Goal: Task Accomplishment & Management: Manage account settings

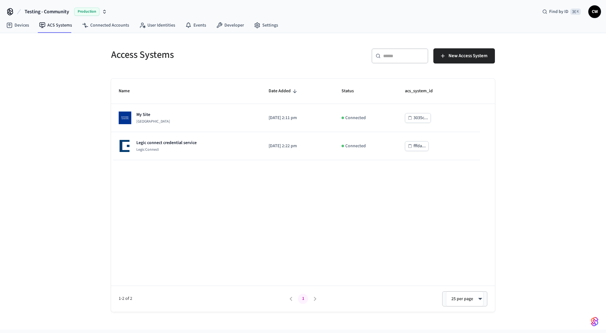
click at [46, 152] on div "Access Systems ​ ​ New Access System Name Date Added Status acs_system_id My Si…" at bounding box center [303, 181] width 606 height 296
click at [91, 188] on div "Access Systems ​ ​ New Access System Name Date Added Status acs_system_id My Si…" at bounding box center [303, 181] width 606 height 296
click at [88, 116] on div "Access Systems ​ ​ New Access System Name Date Added Status acs_system_id My Si…" at bounding box center [303, 181] width 606 height 296
click at [57, 28] on link "ACS Systems" at bounding box center [55, 25] width 43 height 11
click at [65, 99] on div "Access Systems ​ ​ New Access System Name Date Added Status acs_system_id My Si…" at bounding box center [303, 181] width 606 height 296
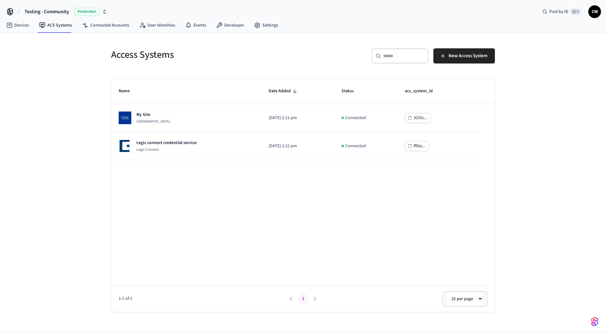
click at [126, 56] on h5 "Access Systems" at bounding box center [205, 54] width 188 height 13
click at [165, 57] on h5 "Access Systems" at bounding box center [205, 54] width 188 height 13
click at [170, 57] on h5 "Access Systems" at bounding box center [205, 54] width 188 height 13
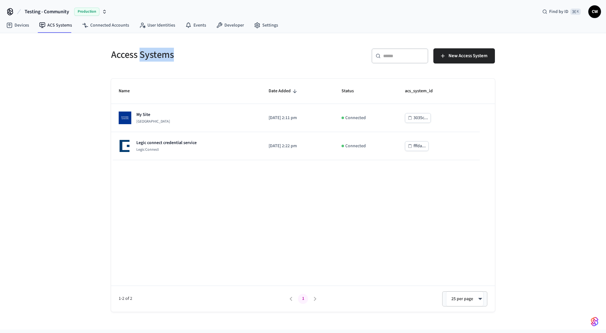
click at [181, 56] on h5 "Access Systems" at bounding box center [205, 54] width 188 height 13
drag, startPoint x: 179, startPoint y: 53, endPoint x: 100, endPoint y: 55, distance: 78.3
click at [100, 55] on div "Access Systems ​ ​ New Access System Name Date Added Status acs_system_id My Si…" at bounding box center [303, 181] width 606 height 296
drag, startPoint x: 92, startPoint y: 49, endPoint x: 179, endPoint y: 50, distance: 87.4
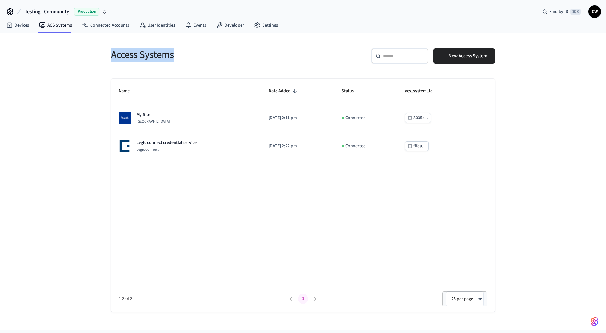
click at [179, 50] on div "Access Systems ​ ​ New Access System Name Date Added Status acs_system_id My Si…" at bounding box center [303, 181] width 606 height 296
click at [179, 50] on h5 "Access Systems" at bounding box center [205, 54] width 188 height 13
drag, startPoint x: 181, startPoint y: 55, endPoint x: 39, endPoint y: 52, distance: 142.1
click at [39, 52] on div "Access Systems ​ ​ New Access System Name Date Added Status acs_system_id My Si…" at bounding box center [303, 181] width 606 height 296
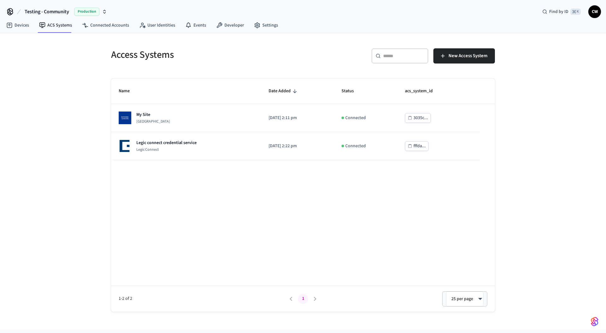
click at [102, 180] on div "Access Systems ​ ​ New Access System Name Date Added Status acs_system_id My Si…" at bounding box center [303, 172] width 404 height 278
click at [190, 200] on div "Name Date Added Status acs_system_id My Site Dormakaba Community Site 2025/09/0…" at bounding box center [303, 195] width 384 height 233
click at [126, 23] on link "Connected Accounts" at bounding box center [105, 25] width 57 height 11
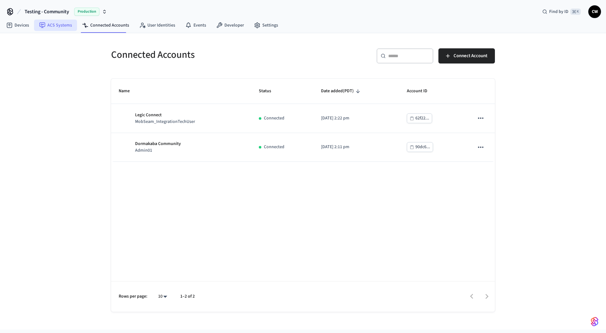
click at [63, 26] on link "ACS Systems" at bounding box center [55, 25] width 43 height 11
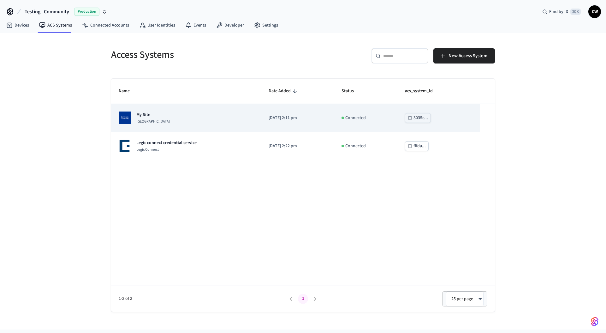
click at [170, 123] on p "[GEOGRAPHIC_DATA]" at bounding box center [153, 121] width 34 height 5
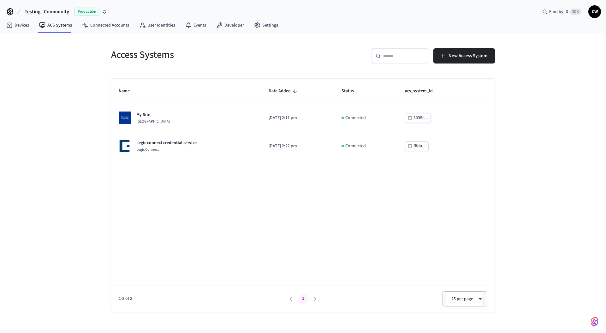
click at [79, 137] on div "Access Systems ​ ​ New Access System Name Date Added Status acs_system_id My Si…" at bounding box center [303, 181] width 606 height 296
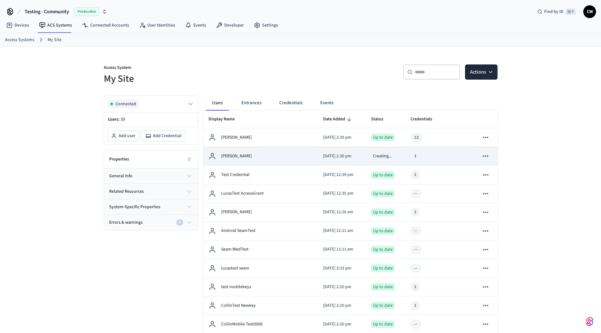
click at [294, 153] on td "[PERSON_NAME]" at bounding box center [261, 156] width 115 height 19
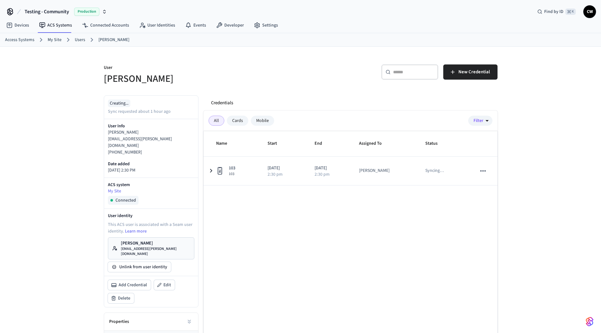
click at [241, 89] on div "User Collin Michael ​ ​ New Credential Creating... Sync requested about 1 hour …" at bounding box center [301, 220] width 404 height 346
click at [76, 39] on link "Users" at bounding box center [80, 40] width 10 height 7
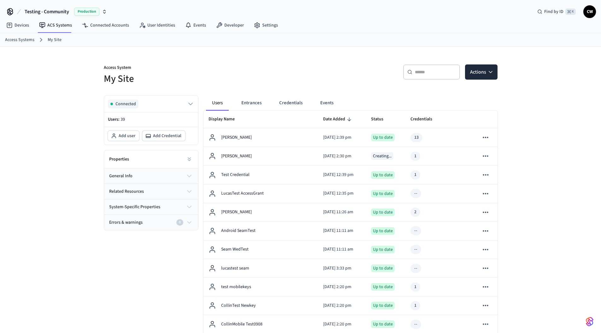
click at [142, 25] on icon at bounding box center [142, 25] width 6 height 6
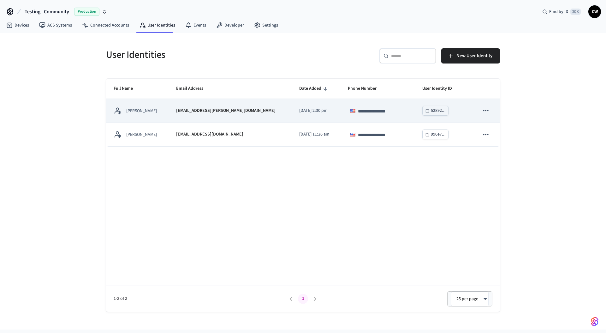
click at [199, 113] on p "[EMAIL_ADDRESS][PERSON_NAME][DOMAIN_NAME]" at bounding box center [225, 110] width 99 height 7
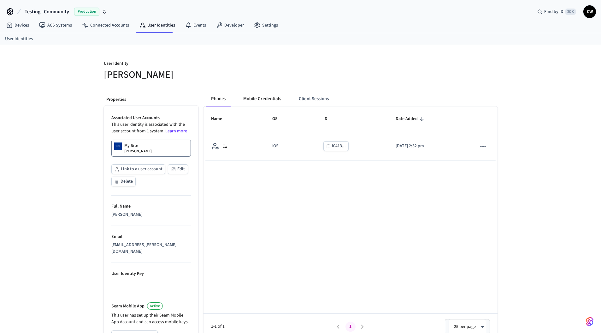
click at [272, 98] on button "Mobile Credentials" at bounding box center [262, 98] width 48 height 15
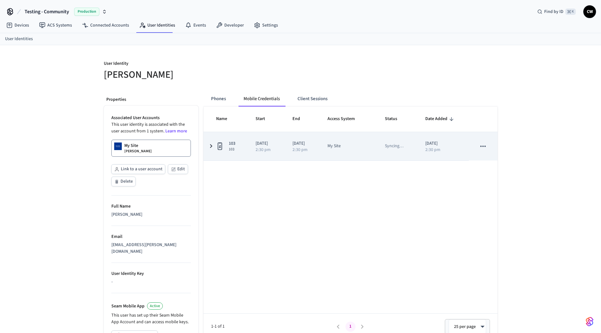
click at [245, 148] on td "103 103" at bounding box center [226, 146] width 45 height 28
click at [248, 146] on td "2025/09/11 2:30 pm" at bounding box center [266, 146] width 37 height 28
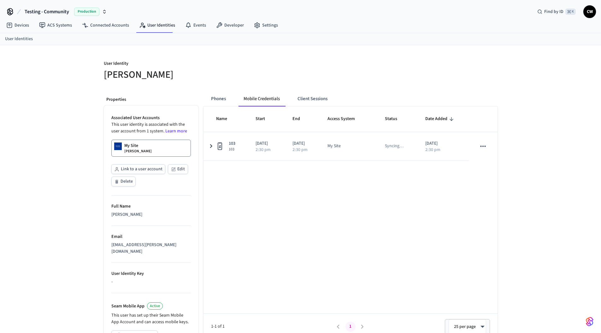
click at [162, 147] on link "My Site [PERSON_NAME]" at bounding box center [151, 148] width 80 height 17
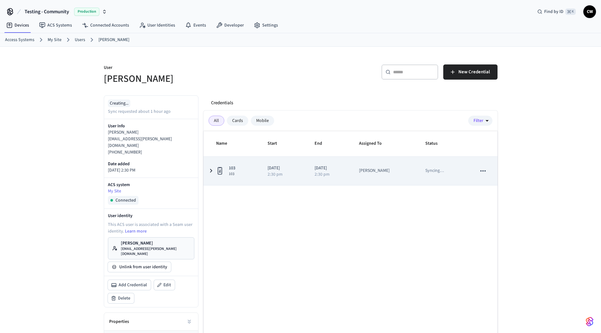
click at [300, 171] on p "[DATE]" at bounding box center [284, 168] width 32 height 7
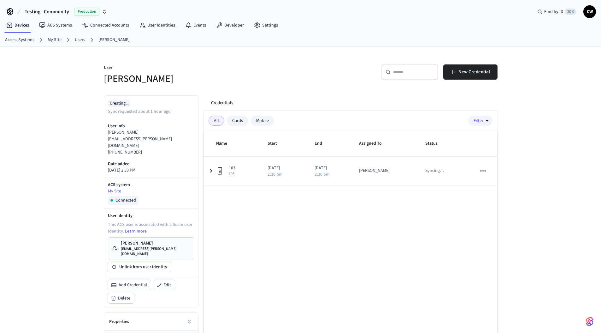
click at [39, 133] on div "User Collin Michael ​ ​ New Credential Creating... Sync requested about 1 hour …" at bounding box center [300, 220] width 601 height 346
click at [82, 40] on link "Users" at bounding box center [80, 40] width 10 height 7
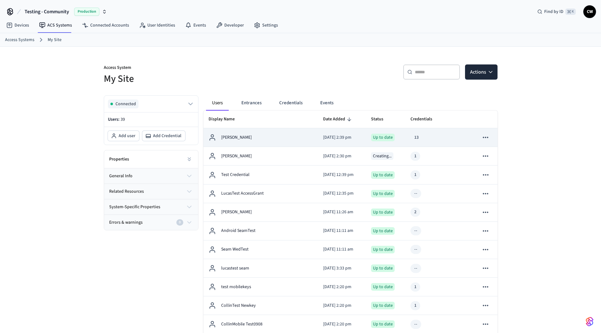
click at [323, 136] on p "[DATE] 2:39 pm" at bounding box center [342, 137] width 38 height 7
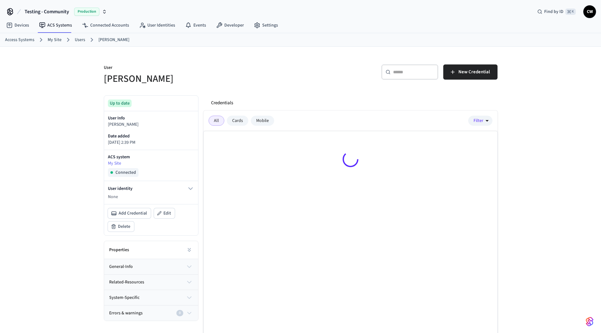
click at [79, 173] on div "User Collin Michael ​ ​ New Credential Up to date User Info Collin Michael Date…" at bounding box center [300, 205] width 601 height 317
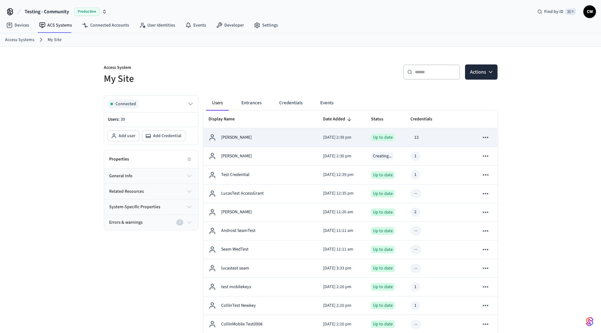
click at [419, 135] on div "13" at bounding box center [417, 137] width 12 height 9
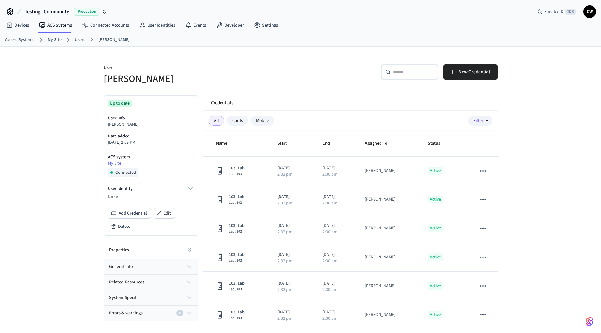
click at [116, 193] on p "None" at bounding box center [151, 196] width 86 height 7
click at [61, 148] on div "User Collin Michael ​ ​ New Credential Up to date User Info Collin Michael Date…" at bounding box center [300, 205] width 601 height 317
click at [78, 38] on link "Users" at bounding box center [80, 40] width 10 height 7
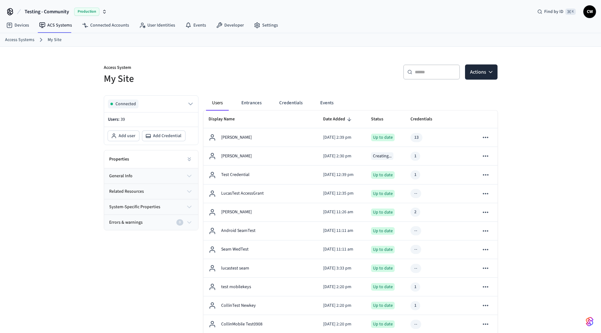
click at [271, 59] on div "Access System My Site" at bounding box center [196, 71] width 201 height 28
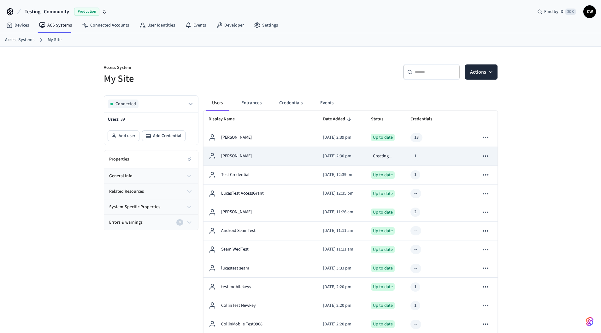
click at [276, 156] on div "[PERSON_NAME]" at bounding box center [261, 156] width 105 height 8
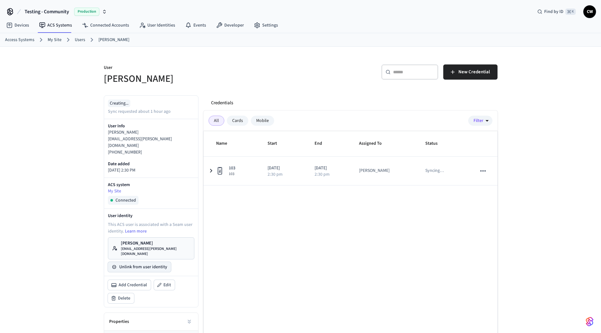
click at [148, 262] on button "Unlink from user identity" at bounding box center [139, 267] width 63 height 10
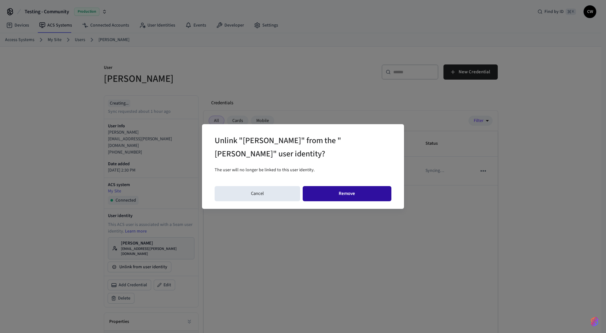
click at [346, 193] on button "Remove" at bounding box center [347, 193] width 89 height 15
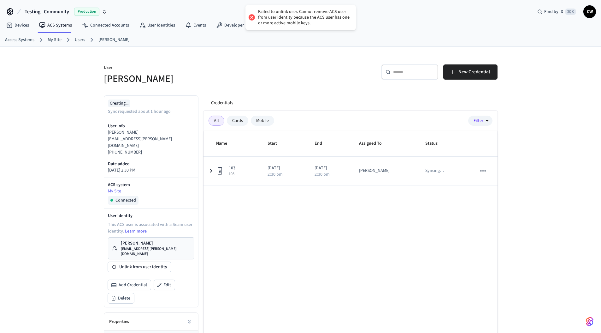
click at [286, 18] on div "Failed to unlink user. Cannot remove ACS user from user identity because the AC…" at bounding box center [304, 17] width 92 height 17
click at [333, 96] on div "Credentials" at bounding box center [352, 102] width 292 height 15
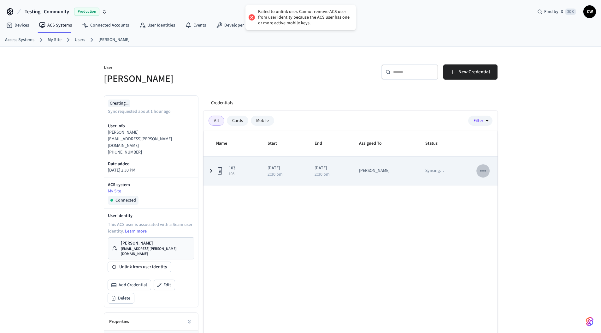
click at [486, 173] on icon "sticky table" at bounding box center [483, 171] width 8 height 8
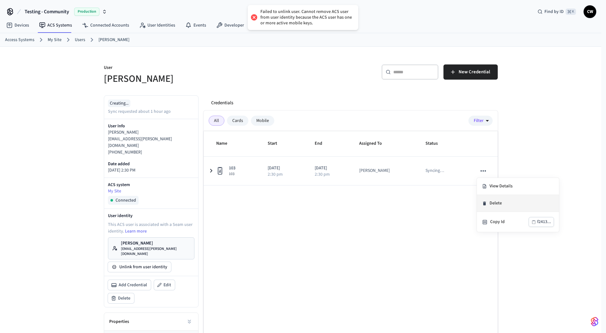
click at [499, 200] on li "Delete" at bounding box center [518, 203] width 82 height 17
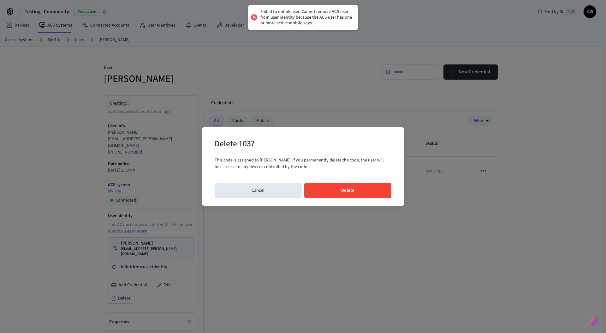
click at [365, 188] on button "Delete" at bounding box center [347, 190] width 87 height 15
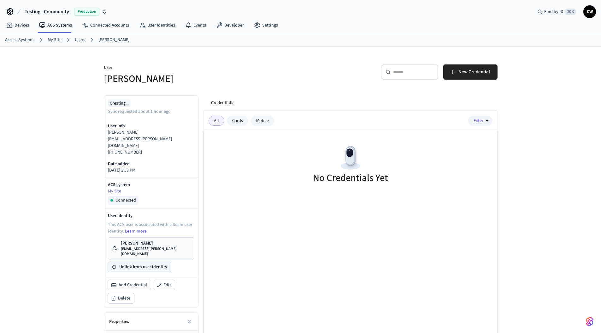
click at [152, 262] on button "Unlink from user identity" at bounding box center [139, 267] width 63 height 10
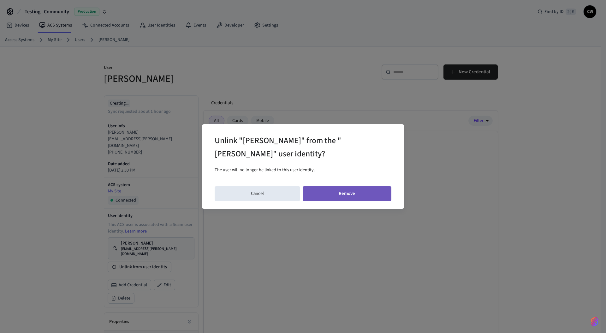
click at [358, 196] on button "Remove" at bounding box center [347, 193] width 89 height 15
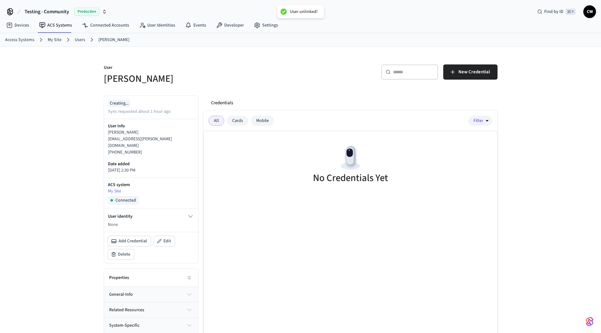
click at [254, 80] on h5 "[PERSON_NAME]" at bounding box center [200, 78] width 193 height 13
click at [83, 39] on link "Users" at bounding box center [80, 40] width 10 height 7
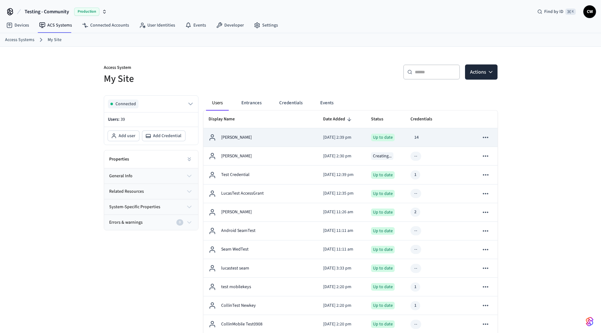
click at [248, 134] on div "[PERSON_NAME]" at bounding box center [261, 138] width 105 height 8
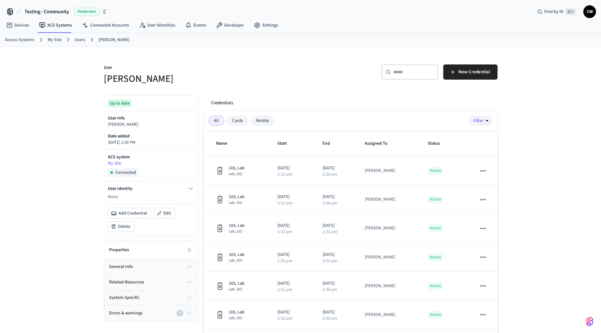
click at [51, 150] on div "User Collin Michael ​ ​ New Credential Up to date User Info Collin Michael Date…" at bounding box center [300, 205] width 601 height 317
click at [82, 93] on div "User Collin Michael ​ ​ New Credential Up to date User Info Collin Michael Date…" at bounding box center [300, 205] width 601 height 317
click at [65, 194] on div "User Collin Michael ​ ​ New Credential Up to date User Info Collin Michael Date…" at bounding box center [300, 205] width 601 height 317
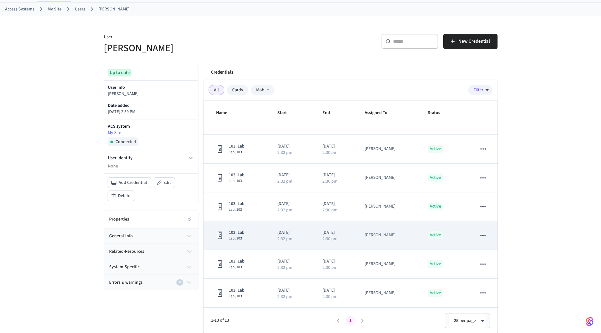
scroll to position [31, 0]
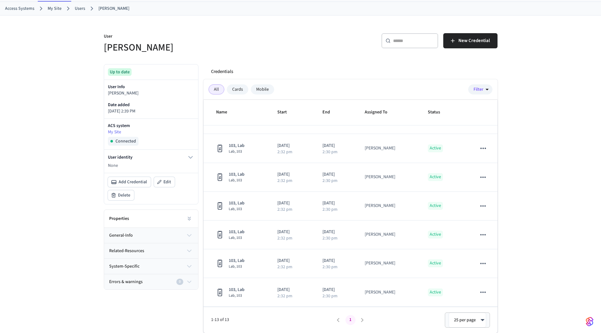
click at [76, 214] on div "User Collin Michael ​ ​ New Credential Up to date User Info Collin Michael Date…" at bounding box center [300, 173] width 601 height 317
click at [127, 181] on span "Add Credential" at bounding box center [133, 182] width 28 height 6
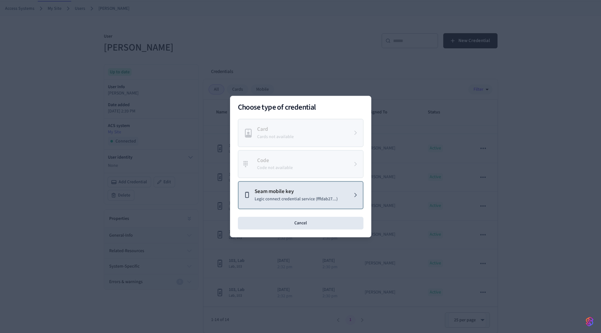
click at [293, 200] on p "Legic connect credential service (fffdab27...)" at bounding box center [296, 199] width 83 height 7
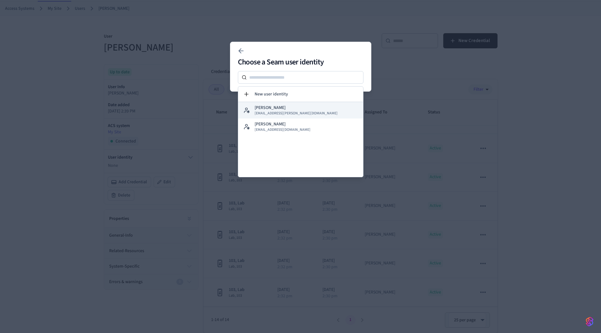
click at [307, 110] on button "Collin Michael collin+michael@getseam.com" at bounding box center [300, 110] width 125 height 16
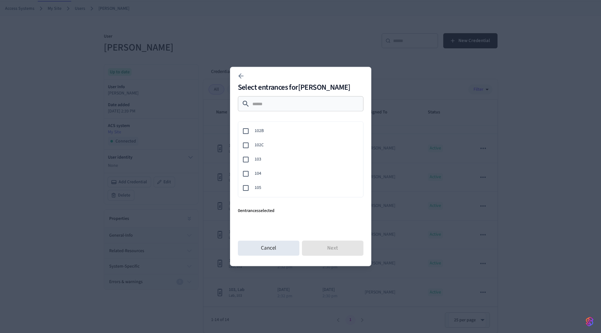
scroll to position [75, 0]
click at [273, 152] on span "103" at bounding box center [307, 153] width 104 height 7
click at [331, 248] on button "Next" at bounding box center [333, 248] width 62 height 15
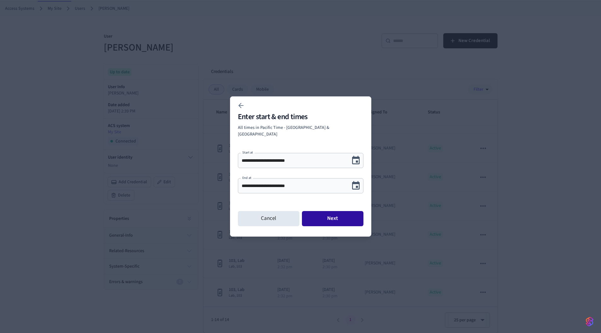
click at [339, 217] on button "Next" at bounding box center [333, 218] width 62 height 15
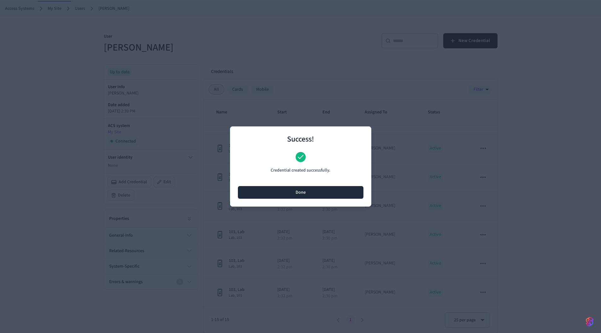
click at [322, 195] on button "Done" at bounding box center [301, 192] width 126 height 13
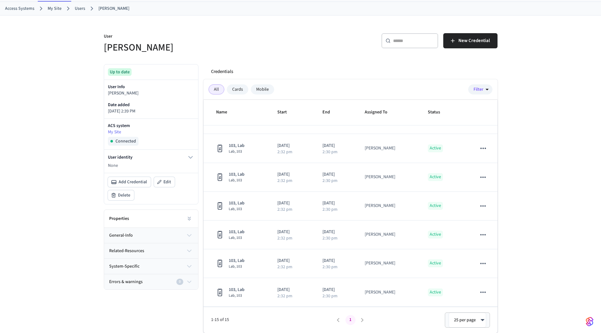
click at [175, 152] on div "User identity None" at bounding box center [151, 161] width 94 height 23
click at [176, 156] on button "User identity" at bounding box center [151, 157] width 86 height 8
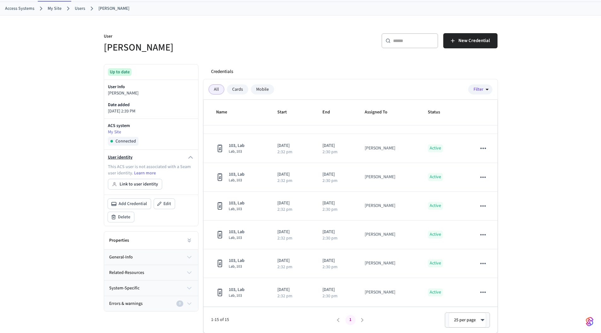
click at [178, 157] on button "User identity" at bounding box center [151, 157] width 86 height 8
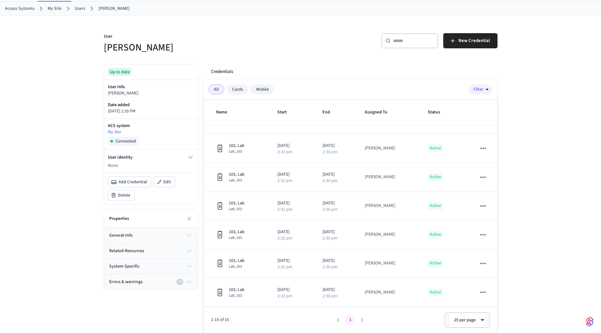
click at [105, 159] on div "User identity None" at bounding box center [151, 161] width 94 height 23
click at [129, 160] on button "User identity" at bounding box center [151, 157] width 86 height 8
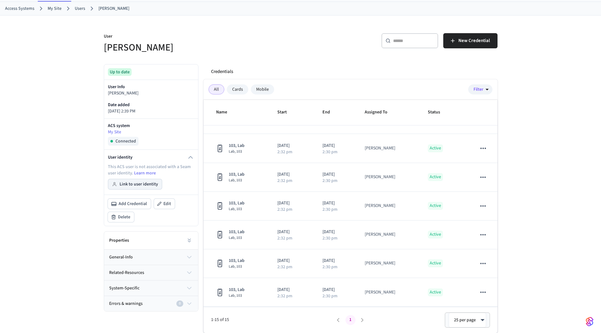
click at [151, 183] on button "Link to user identity" at bounding box center [135, 184] width 54 height 10
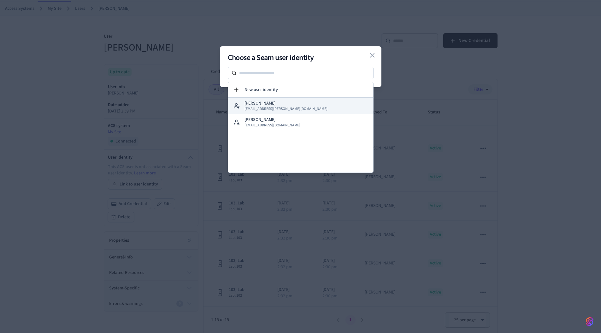
click at [277, 106] on span "[EMAIL_ADDRESS][PERSON_NAME][DOMAIN_NAME]" at bounding box center [286, 108] width 83 height 5
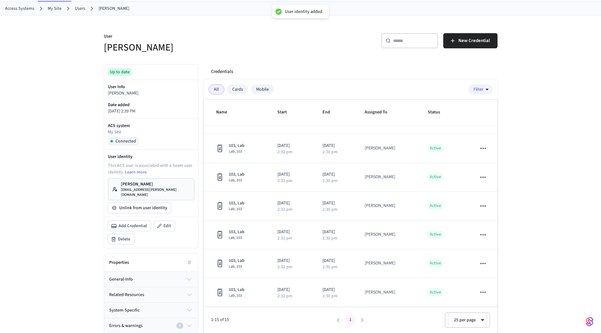
click at [316, 64] on div "Credentials All Cards Mobile Filter Name Start End Assigned To Status 103, Lab …" at bounding box center [348, 196] width 299 height 274
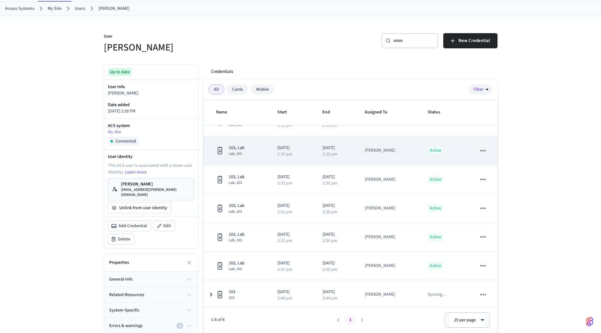
scroll to position [49, 0]
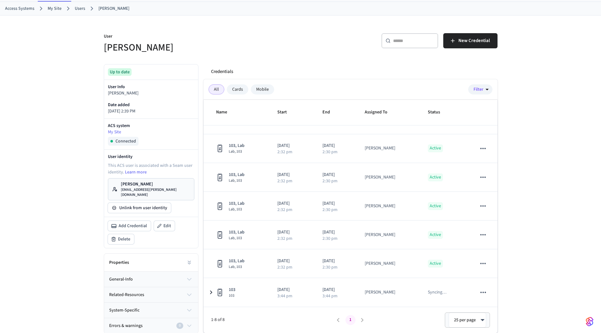
click at [54, 105] on div "User Collin Michael ​ ​ New Credential Up to date User Info Collin Michael Date…" at bounding box center [300, 174] width 601 height 318
click at [82, 7] on link "Users" at bounding box center [80, 8] width 10 height 7
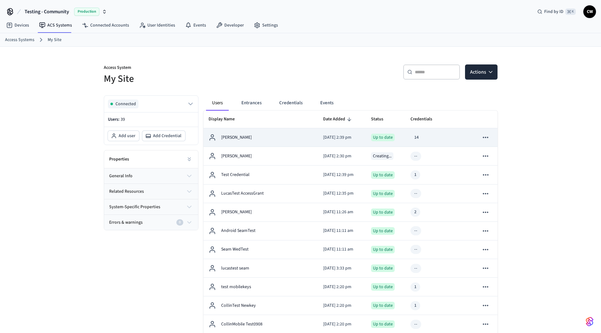
click at [340, 137] on p "2025/09/11 at 2:39 pm" at bounding box center [342, 137] width 38 height 7
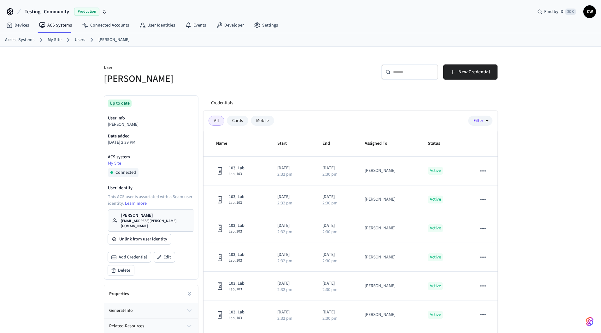
click at [160, 217] on p "[PERSON_NAME]" at bounding box center [155, 215] width 69 height 6
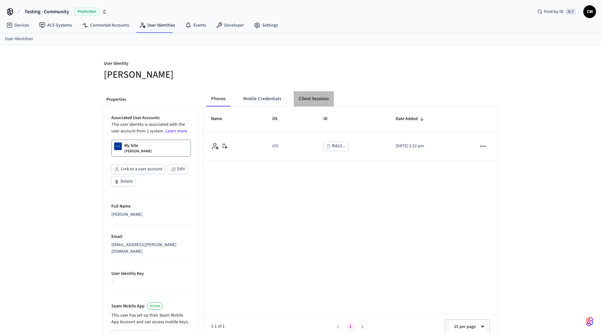
click at [319, 97] on button "Client Sessions" at bounding box center [314, 98] width 40 height 15
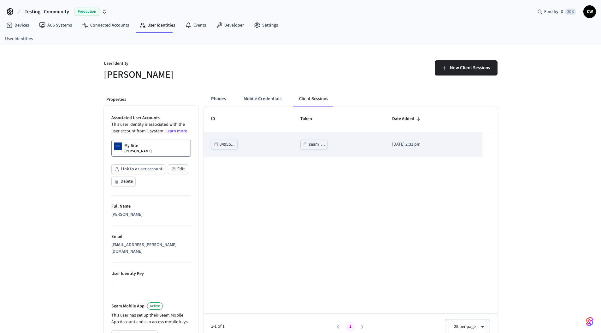
click at [312, 147] on div "seam_..." at bounding box center [317, 144] width 16 height 8
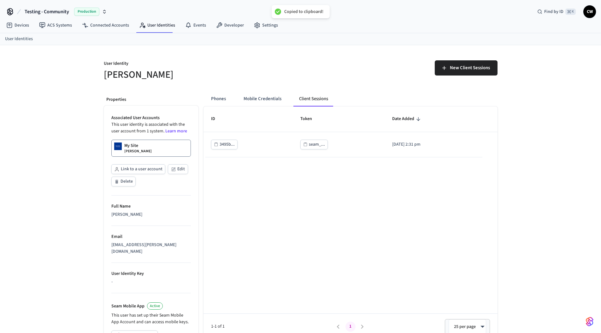
click at [288, 223] on div "ID Token Date Added 3495b... seam_... 2025/09/11 at 2:31 pm 1-1 of 1 1 25 per p…" at bounding box center [351, 222] width 294 height 233
click at [64, 180] on div "User Identity Collin Michael New Client Sessions Properties Associated User Acc…" at bounding box center [300, 240] width 601 height 391
click at [24, 23] on link "Devices" at bounding box center [17, 25] width 33 height 11
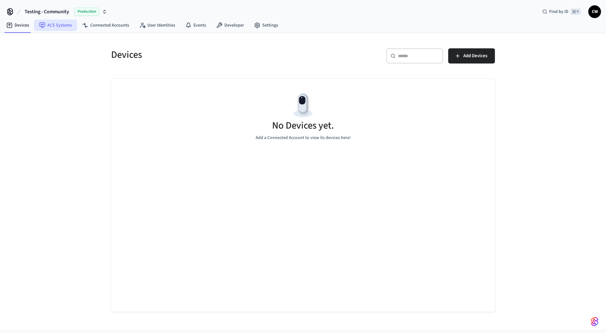
click at [48, 25] on link "ACS Systems" at bounding box center [55, 25] width 43 height 11
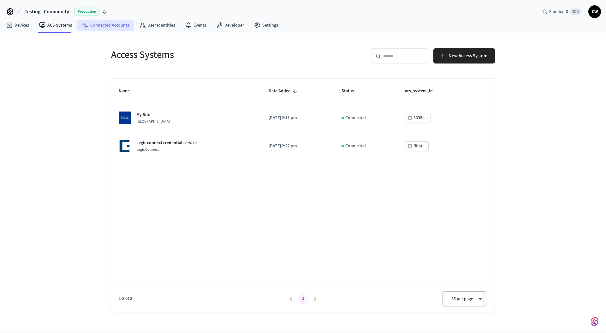
click at [84, 24] on icon at bounding box center [85, 25] width 6 height 6
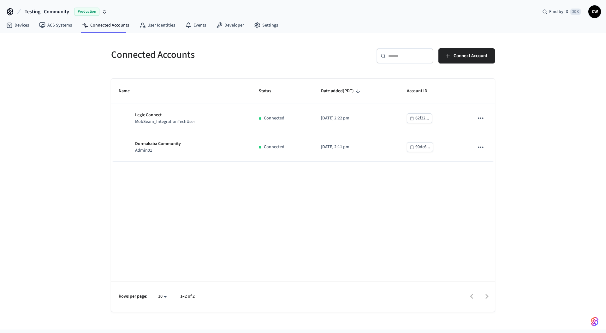
click at [82, 65] on div "Connected Accounts ​ ​ Connect Account Name Status Date added (PDT) Account ID …" at bounding box center [303, 181] width 606 height 296
click at [54, 104] on div "Connected Accounts ​ ​ Connect Account Name Status Date added (PDT) Account ID …" at bounding box center [303, 181] width 606 height 296
click at [70, 66] on div "Connected Accounts ​ ​ Connect Account Name Status Date added (PDT) Account ID …" at bounding box center [303, 181] width 606 height 296
click at [93, 105] on div "Connected Accounts ​ ​ Connect Account Name Status Date added (PDT) Account ID …" at bounding box center [303, 181] width 606 height 296
click at [132, 52] on h5 "Connected Accounts" at bounding box center [205, 54] width 188 height 13
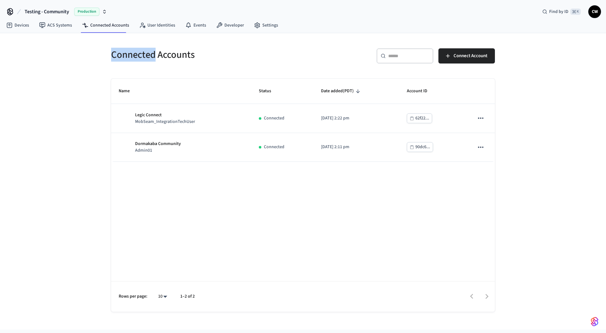
click at [132, 52] on h5 "Connected Accounts" at bounding box center [205, 54] width 188 height 13
click at [188, 55] on h5 "Connected Accounts" at bounding box center [205, 54] width 188 height 13
drag, startPoint x: 181, startPoint y: 53, endPoint x: 71, endPoint y: 49, distance: 109.9
click at [71, 49] on div "Connected Accounts ​ ​ Connect Account Name Status Date added (PDT) Account ID …" at bounding box center [303, 181] width 606 height 296
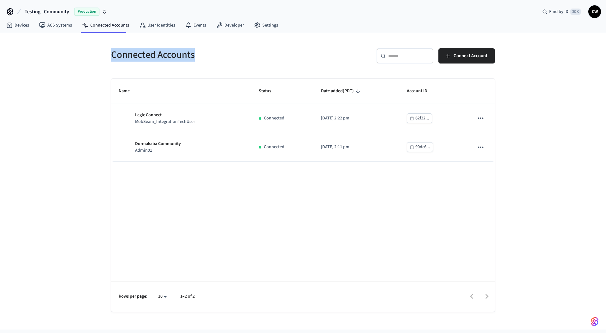
drag, startPoint x: 103, startPoint y: 58, endPoint x: 215, endPoint y: 57, distance: 111.7
click at [215, 57] on div "Connected Accounts ​ ​ Connect Account Name Status Date added (PDT) Account ID …" at bounding box center [303, 172] width 404 height 278
click at [215, 57] on h5 "Connected Accounts" at bounding box center [205, 54] width 188 height 13
drag, startPoint x: 213, startPoint y: 52, endPoint x: 51, endPoint y: 46, distance: 162.4
click at [51, 46] on div "Connected Accounts ​ ​ Connect Account Name Status Date added (PDT) Account ID …" at bounding box center [303, 181] width 606 height 296
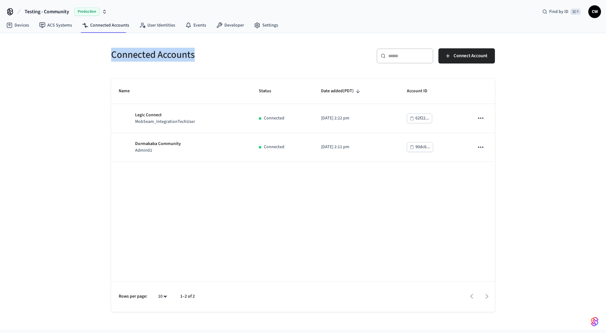
click at [51, 46] on div "Connected Accounts ​ ​ Connect Account Name Status Date added (PDT) Account ID …" at bounding box center [303, 181] width 606 height 296
drag, startPoint x: 94, startPoint y: 52, endPoint x: 214, endPoint y: 51, distance: 119.6
click at [214, 51] on div "Connected Accounts ​ ​ Connect Account Name Status Date added (PDT) Account ID …" at bounding box center [303, 181] width 606 height 296
click at [214, 51] on h5 "Connected Accounts" at bounding box center [205, 54] width 188 height 13
click at [58, 95] on div "Connected Accounts ​ ​ Connect Account Name Status Date added (PDT) Account ID …" at bounding box center [303, 181] width 606 height 296
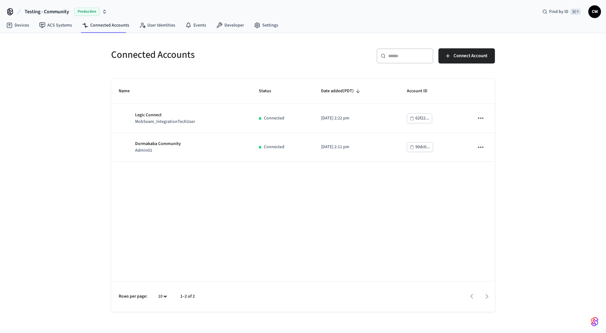
click at [74, 78] on div "Connected Accounts ​ ​ Connect Account Name Status Date added (PDT) Account ID …" at bounding box center [303, 181] width 606 height 296
click at [134, 59] on h5 "Connected Accounts" at bounding box center [205, 54] width 188 height 13
click at [154, 57] on h5 "Connected Accounts" at bounding box center [205, 54] width 188 height 13
click at [191, 56] on h5 "Connected Accounts" at bounding box center [205, 54] width 188 height 13
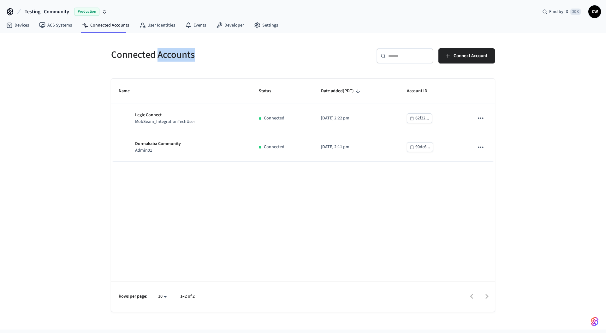
click at [191, 56] on h5 "Connected Accounts" at bounding box center [205, 54] width 188 height 13
click at [132, 57] on h5 "Connected Accounts" at bounding box center [205, 54] width 188 height 13
click at [79, 94] on div "Connected Accounts ​ ​ Connect Account Name Status Date added (PDT) Account ID …" at bounding box center [303, 181] width 606 height 296
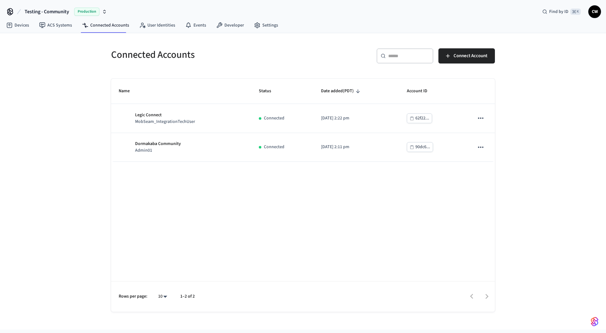
click at [82, 153] on div "Connected Accounts ​ ​ Connect Account Name Status Date added (PDT) Account ID …" at bounding box center [303, 181] width 606 height 296
click at [71, 90] on div "Connected Accounts ​ ​ Connect Account Name Status Date added (PDT) Account ID …" at bounding box center [303, 181] width 606 height 296
click at [60, 22] on link "ACS Systems" at bounding box center [55, 25] width 43 height 11
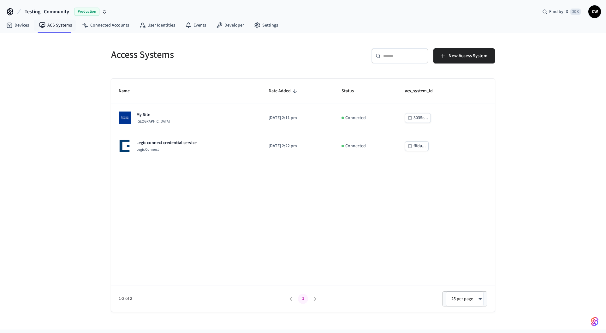
click at [60, 112] on div "Access Systems ​ ​ New Access System Name Date Added Status acs_system_id My Si…" at bounding box center [303, 181] width 606 height 296
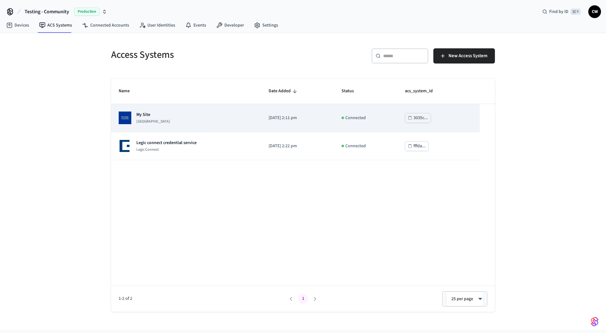
click at [186, 125] on td "My Site Dormakaba Community Site" at bounding box center [186, 118] width 150 height 28
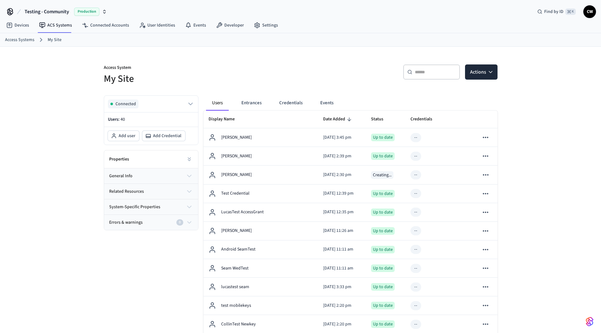
click at [348, 80] on div "​ ​ Actions" at bounding box center [401, 74] width 193 height 20
click at [185, 158] on button at bounding box center [189, 159] width 13 height 13
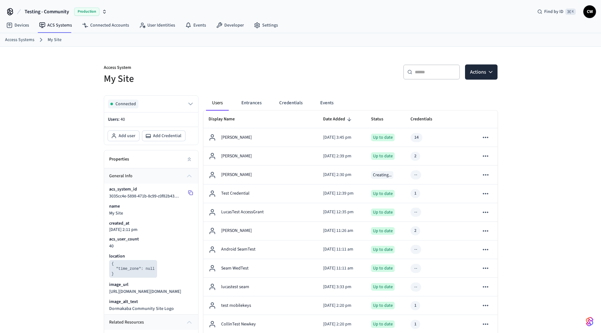
click at [191, 192] on rect at bounding box center [191, 193] width 3 height 3
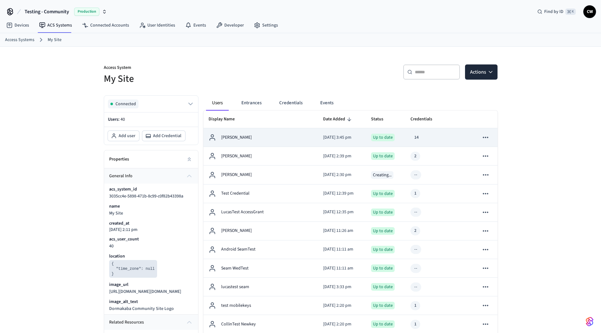
click at [323, 138] on p "2025/09/11 at 3:45 pm" at bounding box center [342, 137] width 38 height 7
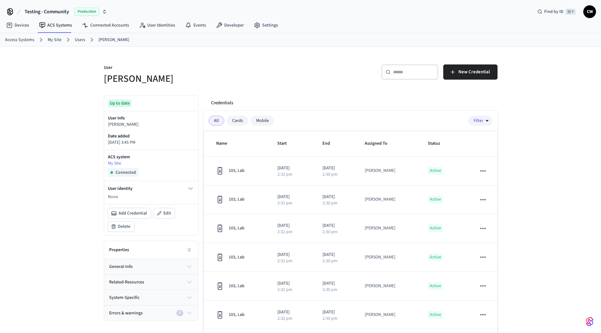
click at [281, 86] on div "User Collin Michael ​ ​ New Credential Up to date User Info Collin Michael Date…" at bounding box center [301, 205] width 404 height 317
click at [155, 248] on div "Properties" at bounding box center [151, 250] width 94 height 18
click at [138, 254] on div "Properties" at bounding box center [151, 250] width 94 height 18
click at [189, 254] on button at bounding box center [189, 249] width 13 height 13
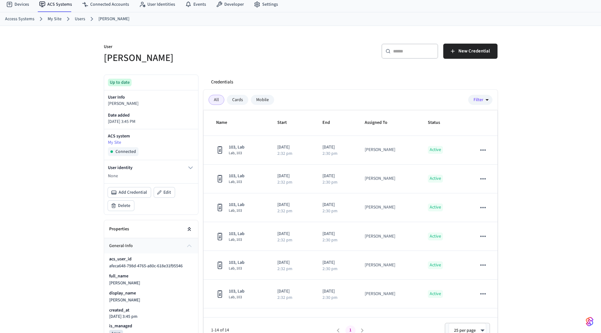
scroll to position [94, 0]
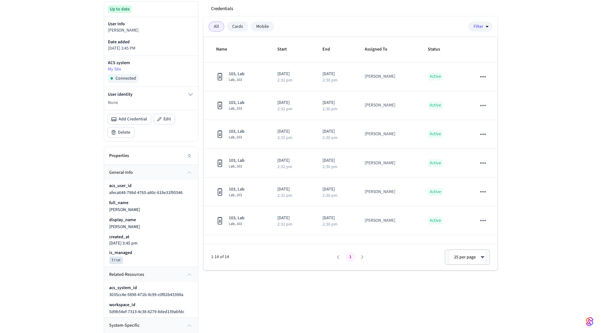
click at [79, 173] on div "User Collin Michael ​ ​ New Credential Up to date User Info Collin Michael Date…" at bounding box center [300, 177] width 601 height 448
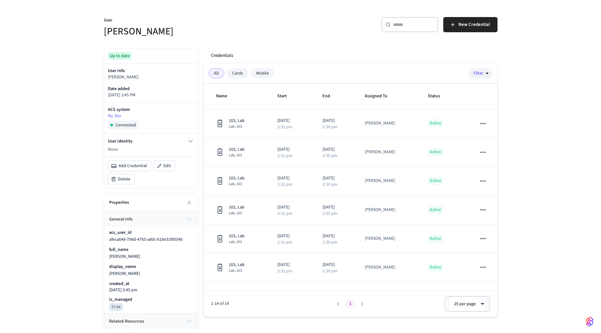
scroll to position [0, 0]
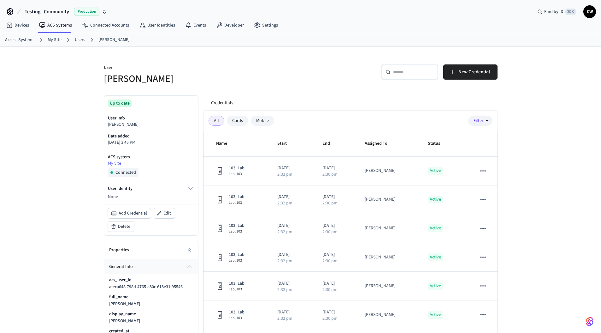
click at [252, 75] on h5 "Collin Michael" at bounding box center [200, 78] width 193 height 13
click at [80, 39] on link "Users" at bounding box center [80, 40] width 10 height 7
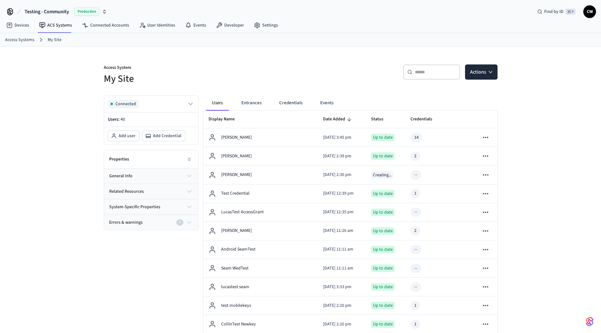
click at [255, 105] on button "Entrances" at bounding box center [251, 102] width 30 height 15
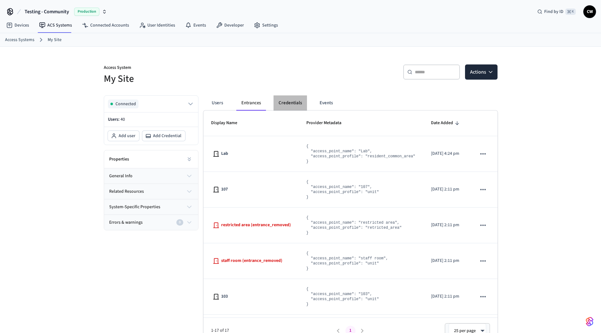
click at [286, 102] on button "Credentials" at bounding box center [290, 102] width 33 height 15
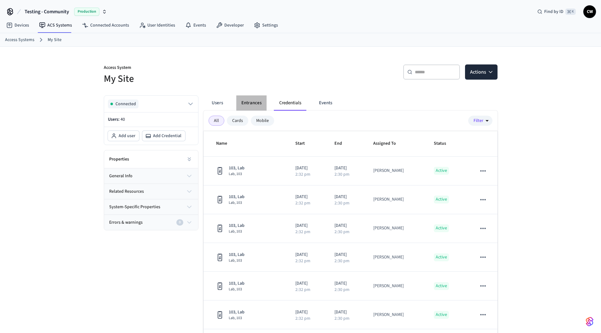
click at [255, 102] on button "Entrances" at bounding box center [251, 102] width 30 height 15
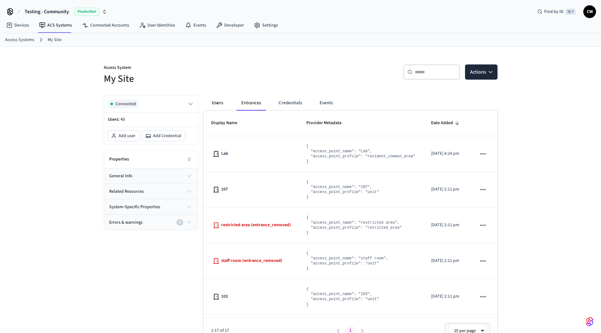
click at [215, 106] on button "Users" at bounding box center [217, 102] width 23 height 15
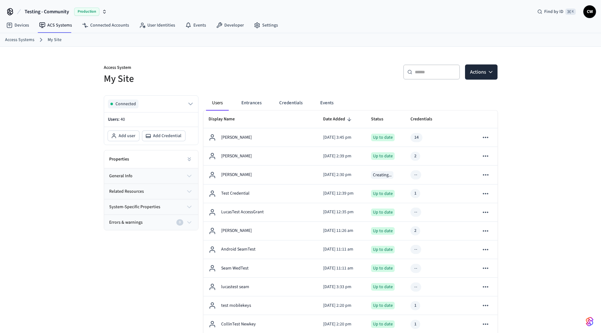
click at [250, 59] on div "Access System My Site" at bounding box center [196, 71] width 201 height 28
click at [297, 67] on div "​ ​ Actions" at bounding box center [397, 71] width 201 height 28
click at [54, 30] on link "ACS Systems" at bounding box center [55, 25] width 43 height 11
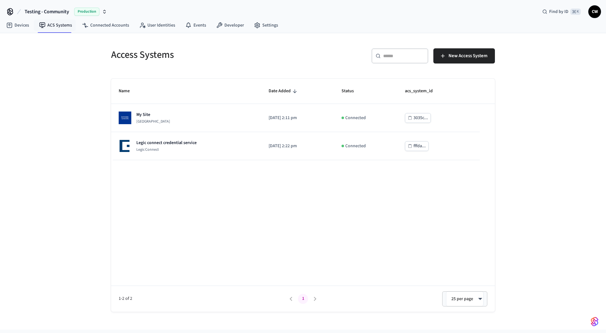
click at [77, 113] on div "Access Systems ​ ​ New Access System Name Date Added Status acs_system_id My Si…" at bounding box center [303, 181] width 606 height 296
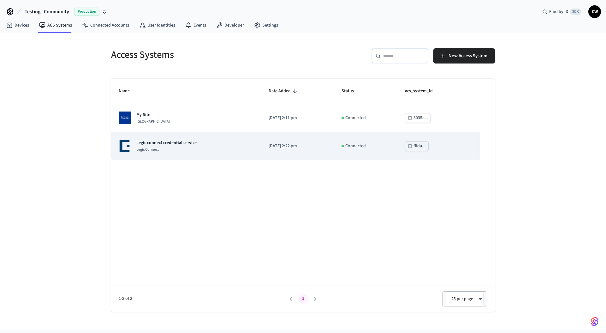
click at [189, 153] on td "Legic connect credential service Legic Connect" at bounding box center [186, 146] width 150 height 28
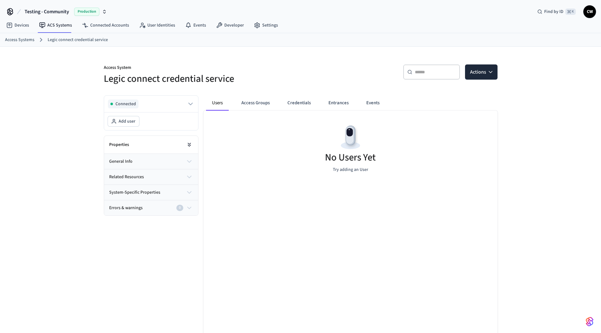
click at [187, 145] on icon at bounding box center [189, 144] width 6 height 6
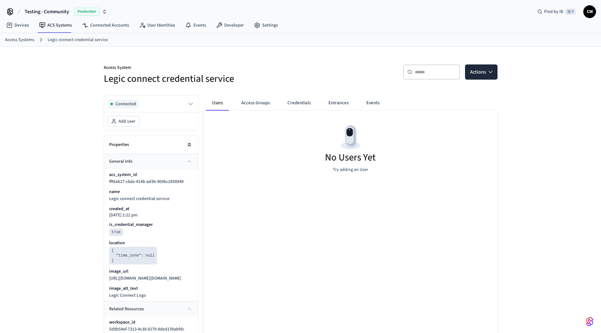
click at [187, 145] on icon at bounding box center [189, 144] width 6 height 6
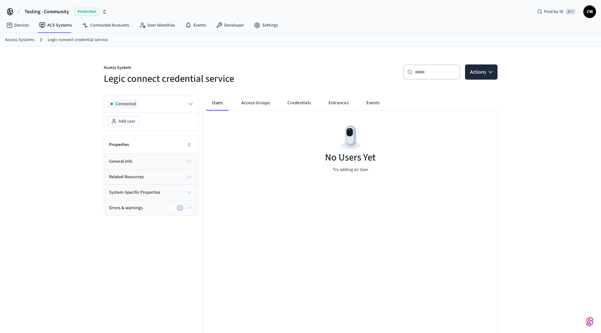
click at [227, 72] on h5 "Legic connect credential service" at bounding box center [200, 78] width 193 height 13
click at [62, 28] on link "ACS Systems" at bounding box center [55, 25] width 43 height 11
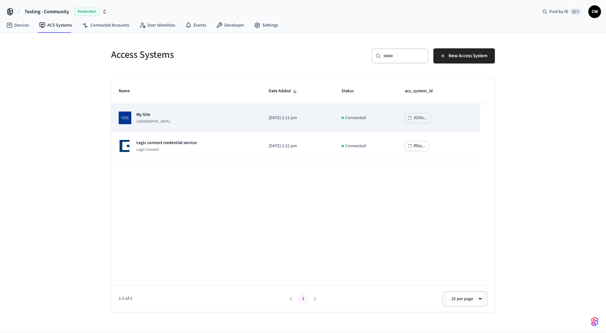
click at [185, 112] on div "My Site Dormakaba Community Site" at bounding box center [186, 117] width 135 height 13
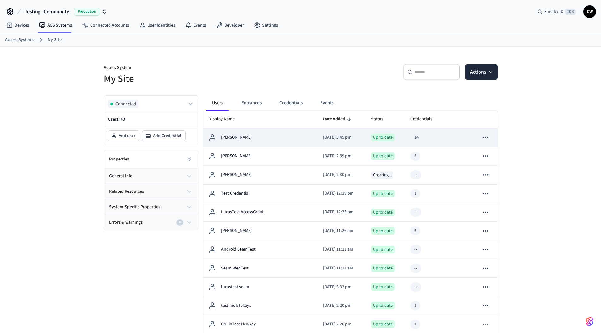
click at [415, 139] on div "14" at bounding box center [416, 137] width 4 height 7
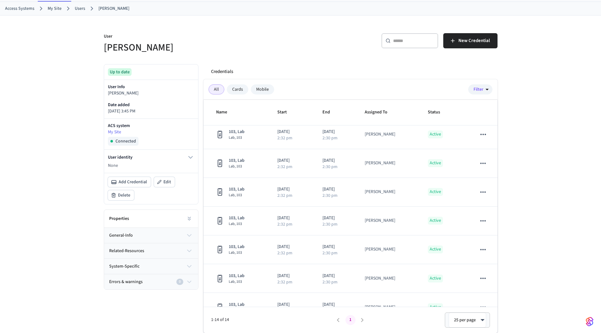
scroll to position [221, 0]
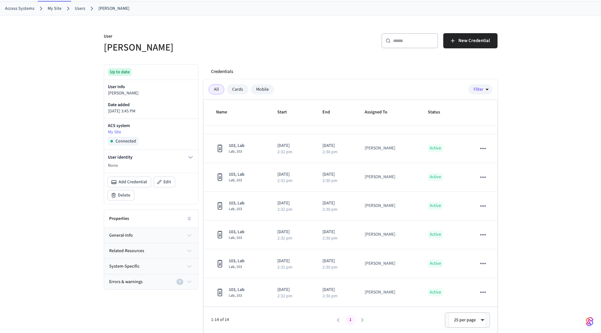
click at [56, 49] on div "User Collin Michael ​ ​ New Credential Up to date User Info Collin Michael Date…" at bounding box center [300, 173] width 601 height 317
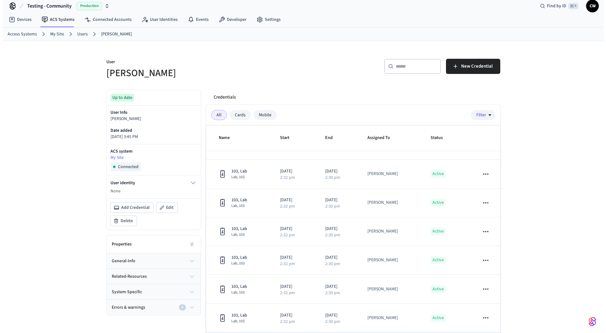
scroll to position [0, 0]
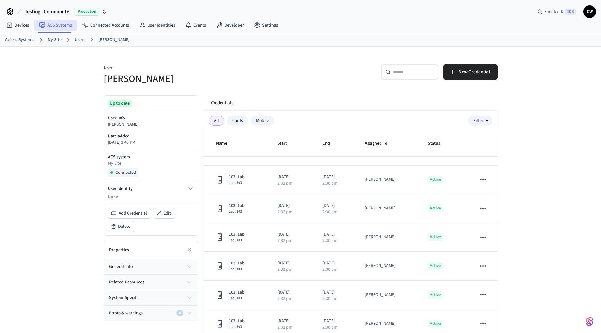
click at [58, 27] on link "ACS Systems" at bounding box center [55, 25] width 43 height 11
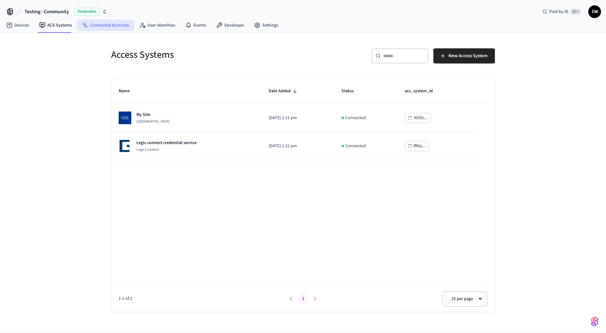
click at [121, 20] on link "Connected Accounts" at bounding box center [105, 25] width 57 height 11
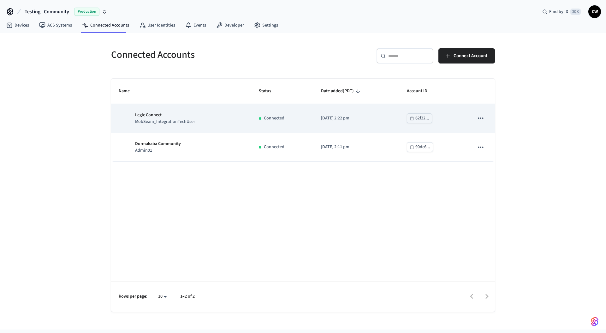
click at [483, 117] on icon "sticky table" at bounding box center [480, 117] width 5 height 1
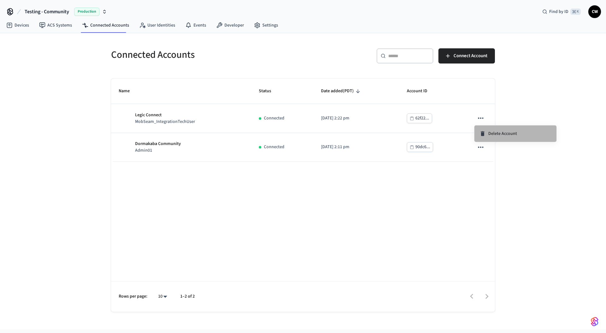
click at [492, 134] on span "Delete Account" at bounding box center [502, 133] width 29 height 6
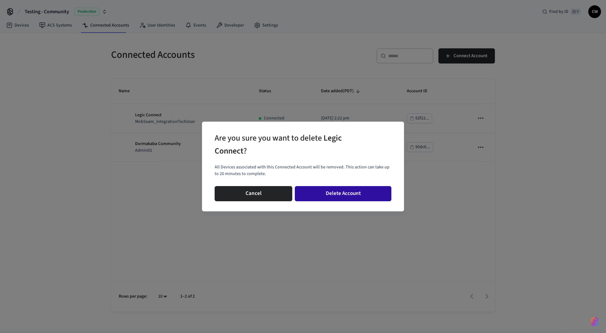
click at [354, 194] on button "Delete Account" at bounding box center [343, 193] width 97 height 15
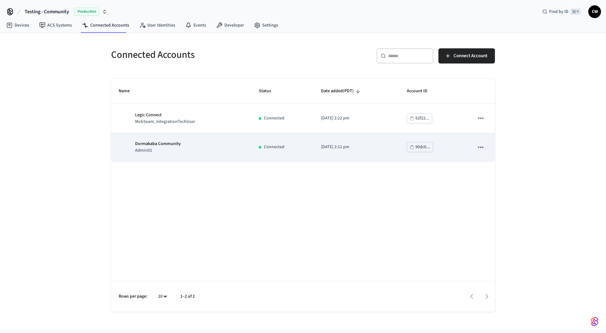
click at [487, 149] on td "sticky table" at bounding box center [481, 147] width 28 height 29
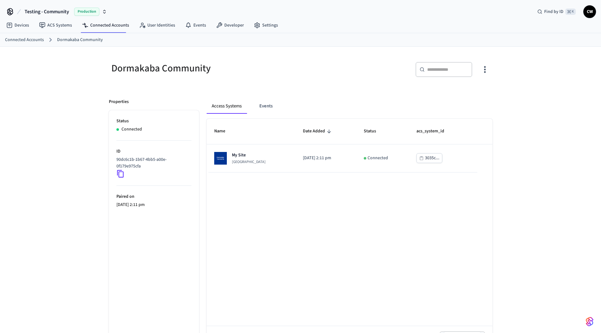
click at [92, 70] on div "Dormakaba Community ​ ​ Properties Status Connected ID 90dc6c1b-1b67-4bb5-a00e-…" at bounding box center [300, 199] width 601 height 305
click at [104, 27] on link "Connected Accounts" at bounding box center [105, 25] width 57 height 11
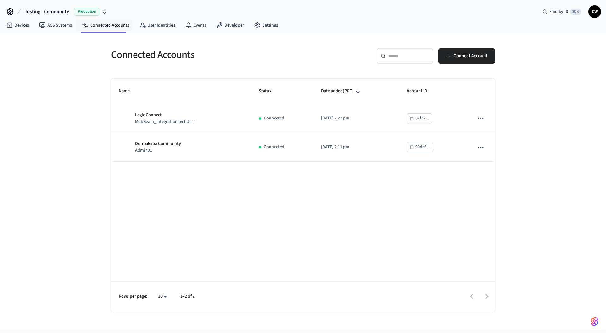
drag, startPoint x: 70, startPoint y: 101, endPoint x: 107, endPoint y: 98, distance: 37.6
click at [71, 101] on div "Connected Accounts ​ ​ Connect Account Name Status Date added (PDT) Account ID …" at bounding box center [303, 181] width 606 height 296
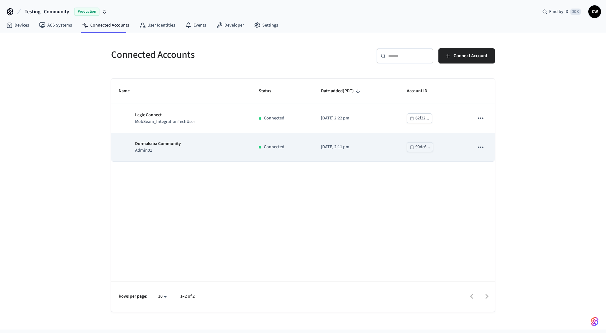
click at [485, 147] on icon "sticky table" at bounding box center [481, 147] width 8 height 8
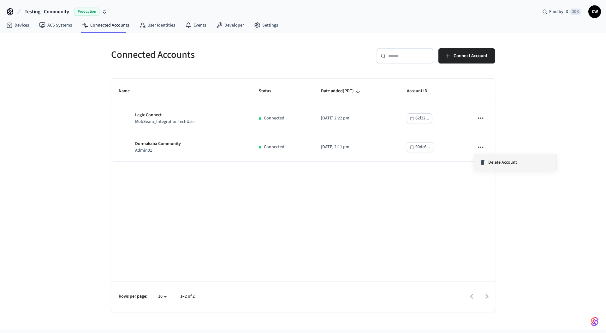
click at [495, 160] on span "Delete Account" at bounding box center [502, 162] width 29 height 6
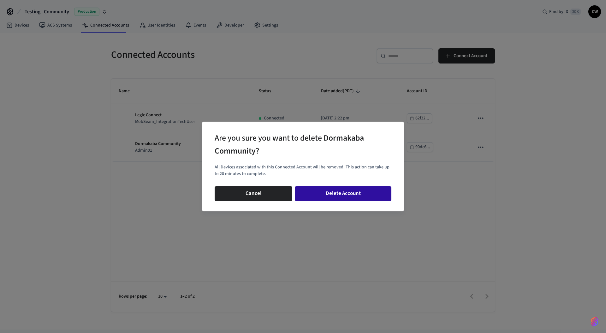
click at [376, 191] on button "Delete Account" at bounding box center [343, 193] width 97 height 15
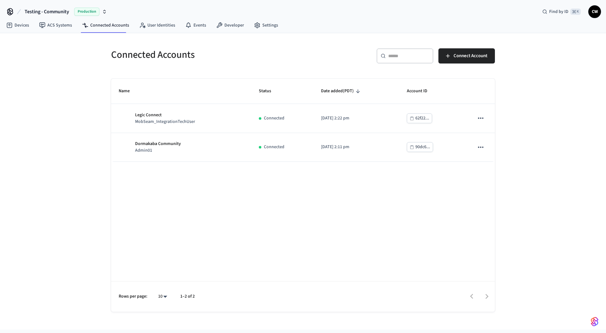
click at [57, 107] on div "Connected Accounts ​ ​ Connect Account Name Status Date added (PDT) Account ID …" at bounding box center [303, 181] width 606 height 296
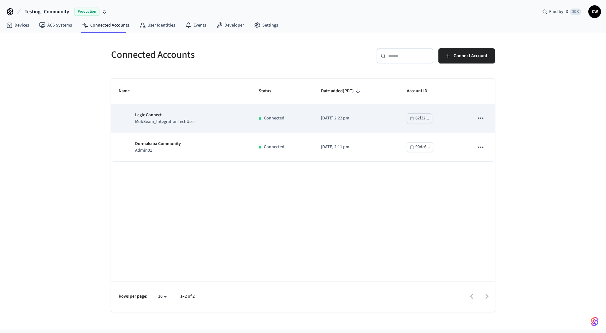
click at [161, 130] on td "Legic Connect MobSeam_IntegrationTechUser" at bounding box center [181, 118] width 140 height 29
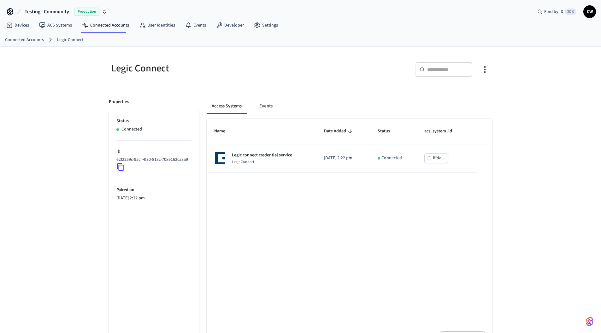
click at [119, 171] on icon at bounding box center [120, 167] width 8 height 8
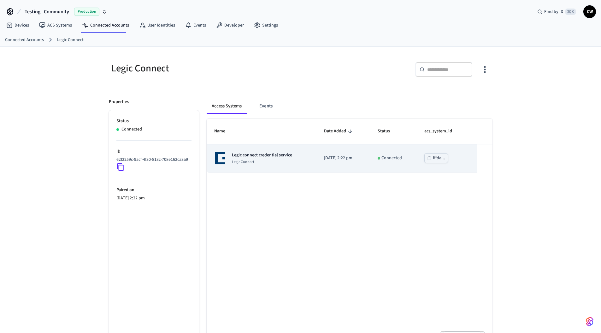
click at [275, 164] on p "Legic Connect" at bounding box center [262, 161] width 60 height 5
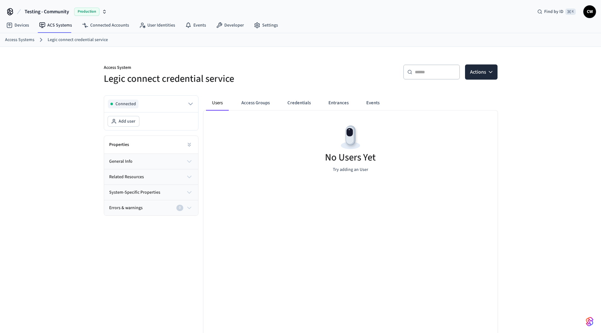
click at [168, 148] on div "Properties" at bounding box center [151, 145] width 94 height 18
click at [194, 147] on button at bounding box center [189, 144] width 13 height 13
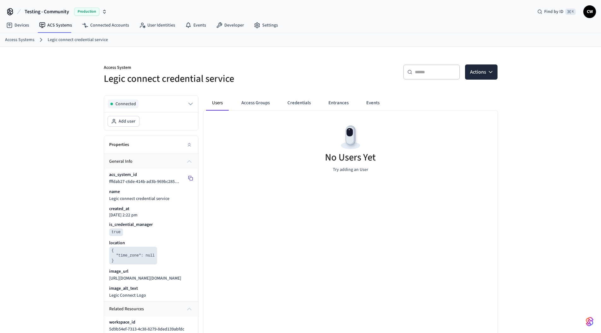
click at [191, 177] on icon at bounding box center [190, 177] width 5 height 5
click at [89, 25] on link "Connected Accounts" at bounding box center [105, 25] width 57 height 11
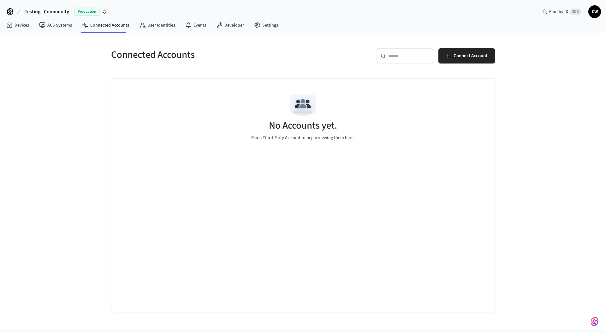
click at [81, 111] on div "Connected Accounts ​ ​ Connect Account No Accounts yet. Pair a Third-Party Acco…" at bounding box center [303, 181] width 606 height 296
click at [60, 29] on link "ACS Systems" at bounding box center [55, 25] width 43 height 11
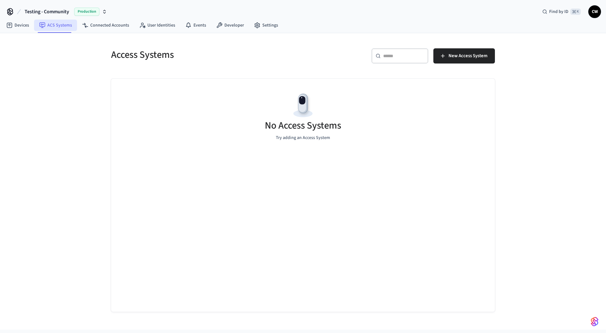
click at [35, 28] on link "ACS Systems" at bounding box center [55, 25] width 43 height 11
click at [24, 25] on link "Devices" at bounding box center [17, 25] width 33 height 11
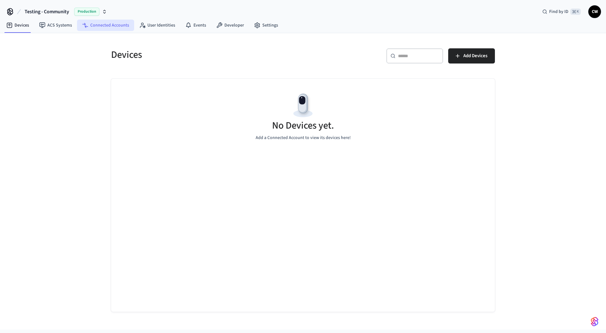
click at [118, 23] on link "Connected Accounts" at bounding box center [105, 25] width 57 height 11
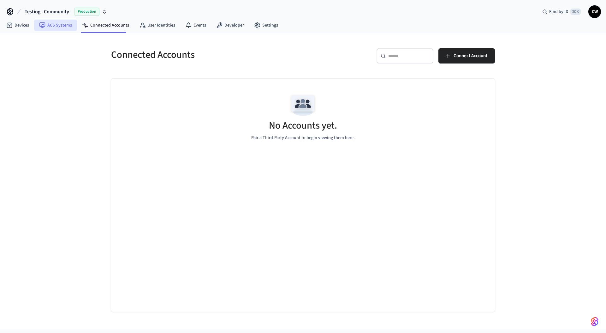
click at [56, 26] on link "ACS Systems" at bounding box center [55, 25] width 43 height 11
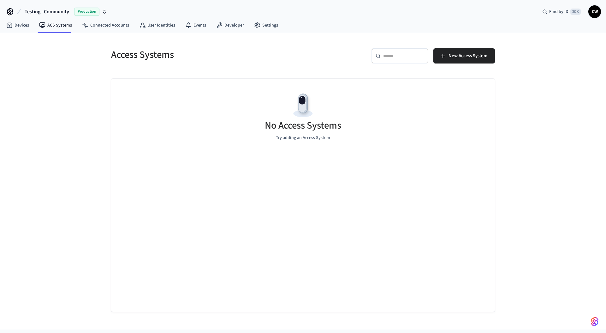
click at [458, 63] on div "​ ​ New Access System" at bounding box center [401, 58] width 188 height 20
click at [464, 60] on button "New Access System" at bounding box center [464, 55] width 62 height 15
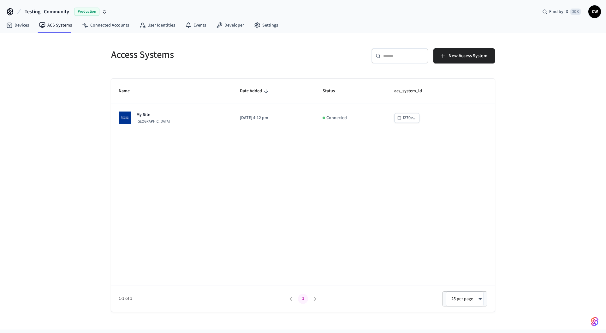
click at [187, 202] on div "Name Date Added Status acs_system_id My Site Dormakaba Community Site [DATE] 4:…" at bounding box center [303, 195] width 384 height 233
click at [192, 181] on div "Name Date Added Status acs_system_id My Site Dormakaba Community Site 2025/09/1…" at bounding box center [303, 195] width 384 height 233
click at [116, 26] on link "Connected Accounts" at bounding box center [105, 25] width 57 height 11
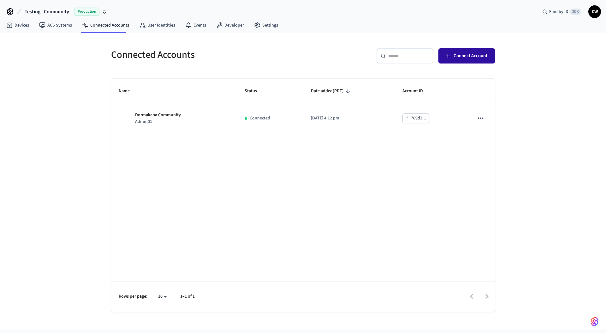
click at [492, 54] on button "Connect Account" at bounding box center [466, 55] width 56 height 15
click at [97, 36] on div "Connected Accounts ​ ​ Connect Account Name Status Date added (PDT) Account ID …" at bounding box center [303, 181] width 606 height 296
click at [67, 27] on link "ACS Systems" at bounding box center [55, 25] width 43 height 11
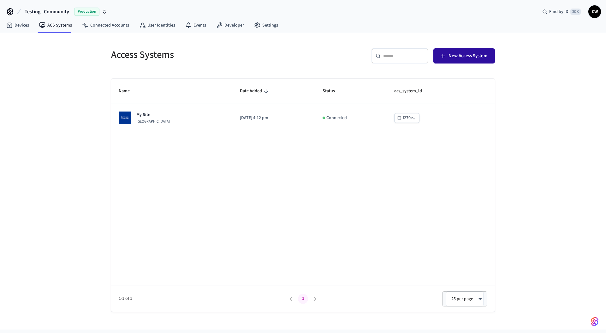
click at [481, 62] on button "New Access System" at bounding box center [464, 55] width 62 height 15
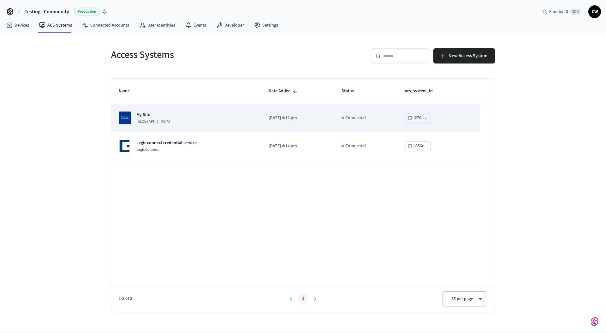
click at [165, 115] on p "My Site" at bounding box center [153, 114] width 34 height 6
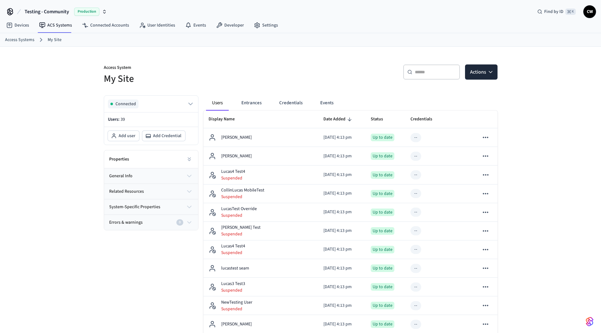
click at [176, 162] on div "Properties" at bounding box center [151, 159] width 94 height 18
drag, startPoint x: 186, startPoint y: 159, endPoint x: 191, endPoint y: 160, distance: 5.1
click at [186, 159] on icon at bounding box center [189, 159] width 6 height 6
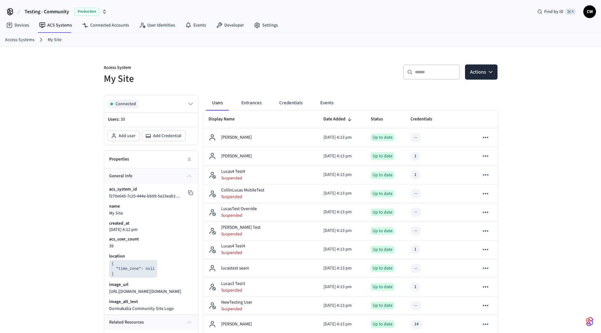
click at [192, 191] on icon at bounding box center [190, 192] width 5 height 5
click at [191, 192] on rect at bounding box center [191, 193] width 3 height 3
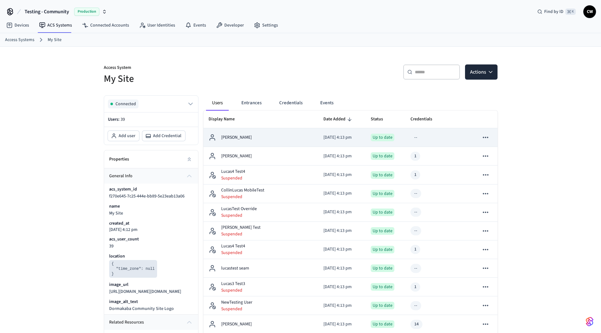
click at [270, 137] on div "[PERSON_NAME]" at bounding box center [261, 138] width 105 height 8
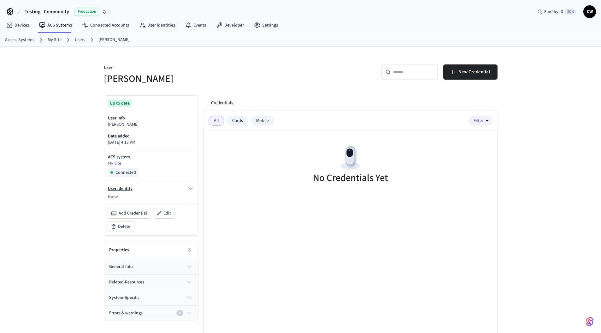
click at [191, 188] on icon "button" at bounding box center [191, 188] width 4 height 2
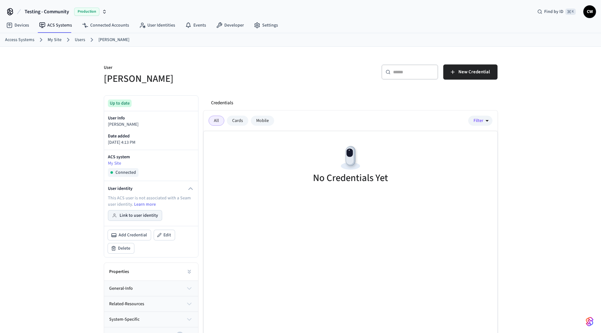
click at [145, 216] on button "Link to user identity" at bounding box center [135, 215] width 54 height 10
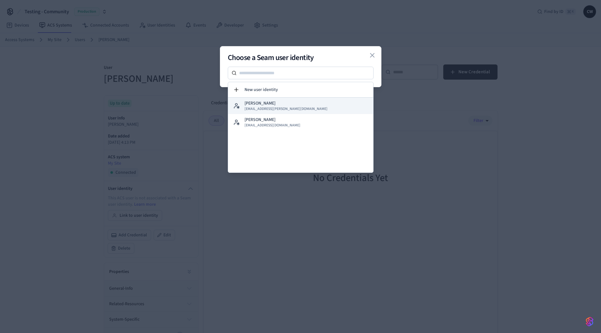
click at [297, 110] on button "Collin Michael collin+michael@getseam.com" at bounding box center [300, 106] width 145 height 16
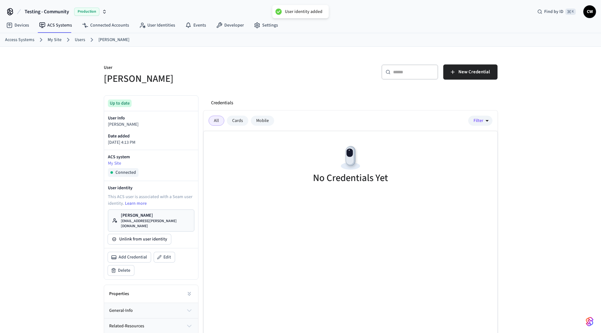
click at [300, 87] on div "User Collin Michael ​ ​ New Credential Up to date User Info Collin Michael Date…" at bounding box center [301, 206] width 404 height 318
click at [162, 220] on p "[EMAIL_ADDRESS][PERSON_NAME][DOMAIN_NAME]" at bounding box center [155, 223] width 69 height 10
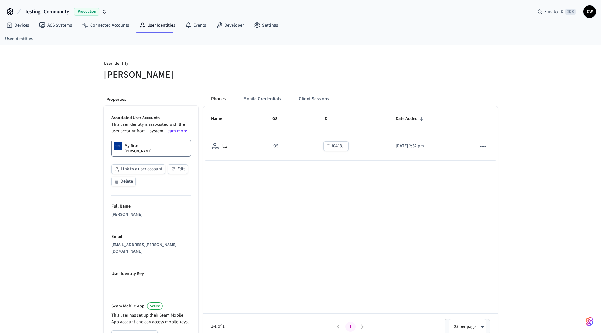
click at [142, 146] on div "My Site [PERSON_NAME]" at bounding box center [137, 147] width 27 height 11
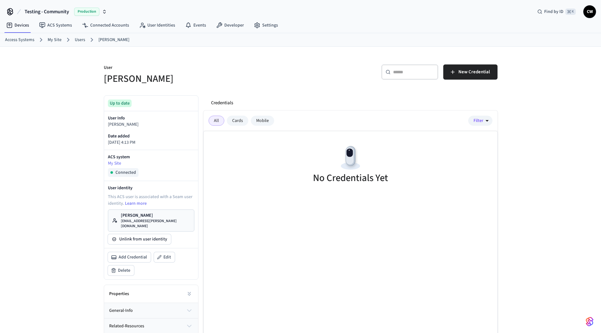
click at [246, 94] on div "Credentials All Cards Mobile Filter No Credentials Yet" at bounding box center [348, 227] width 299 height 274
click at [151, 211] on link "Collin Michael [EMAIL_ADDRESS][PERSON_NAME][DOMAIN_NAME]" at bounding box center [151, 220] width 86 height 22
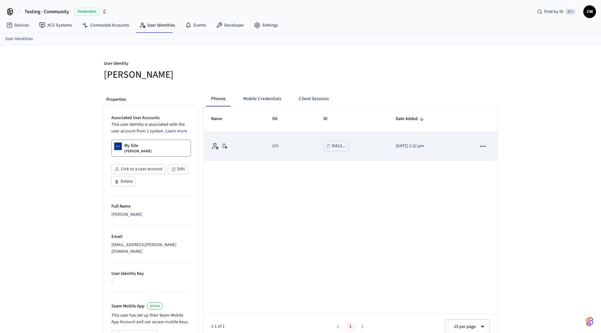
click at [485, 146] on icon "sticky table" at bounding box center [483, 145] width 5 height 1
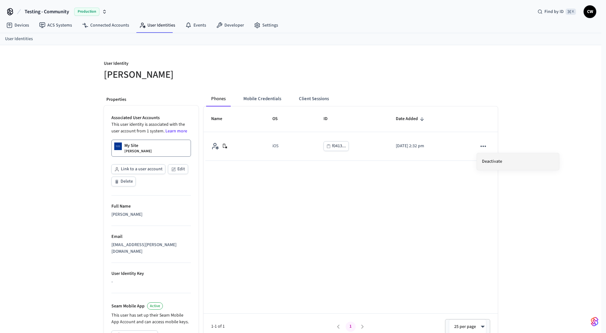
click at [492, 159] on li "Deactivate" at bounding box center [518, 161] width 82 height 17
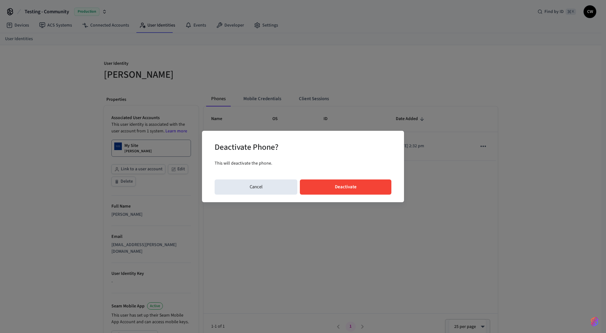
click at [354, 189] on button "Deactivate" at bounding box center [346, 186] width 92 height 15
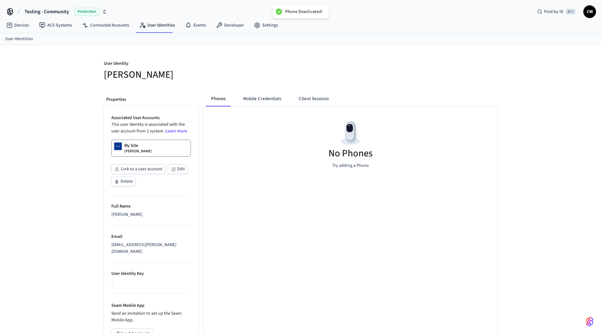
click at [187, 79] on h5 "[PERSON_NAME]" at bounding box center [200, 74] width 193 height 13
click at [157, 146] on link "My Site Collin Michael" at bounding box center [151, 148] width 80 height 17
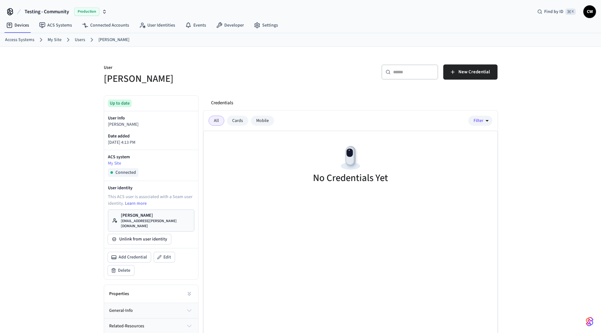
click at [284, 183] on div "No Credentials Yet" at bounding box center [351, 165] width 294 height 68
click at [79, 41] on link "Users" at bounding box center [80, 40] width 10 height 7
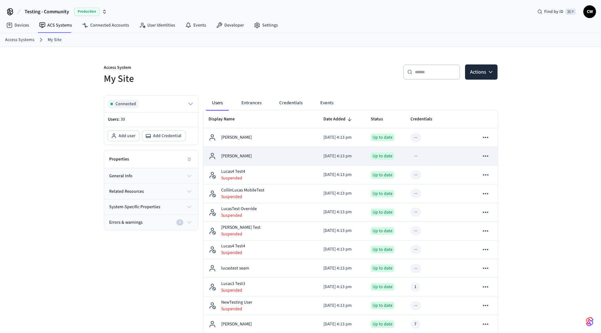
click at [324, 153] on p "[DATE] 4:13 pm" at bounding box center [342, 156] width 37 height 7
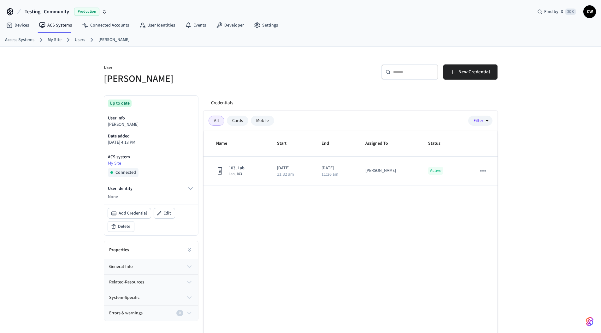
click at [58, 152] on div "User Collin Wirkus ​ ​ New Credential Up to date User Info Collin Wirkus Date a…" at bounding box center [300, 205] width 601 height 317
click at [80, 39] on link "Users" at bounding box center [80, 40] width 10 height 7
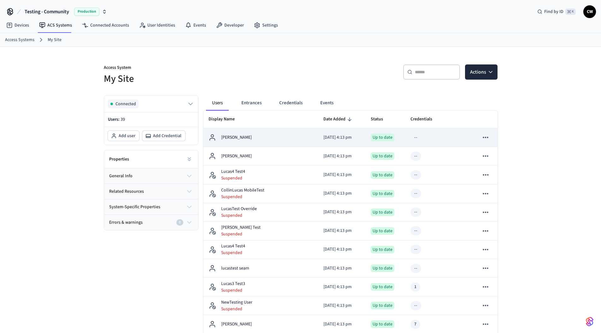
click at [267, 134] on div "[PERSON_NAME]" at bounding box center [261, 138] width 105 height 8
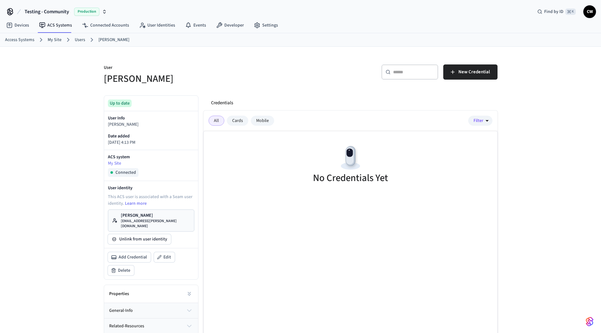
click at [82, 39] on link "Users" at bounding box center [80, 40] width 10 height 7
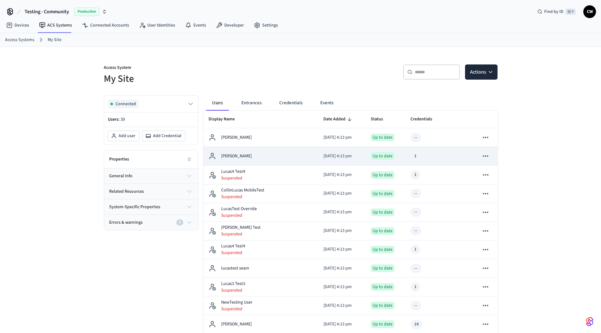
click at [485, 157] on icon "sticky table" at bounding box center [486, 156] width 8 height 8
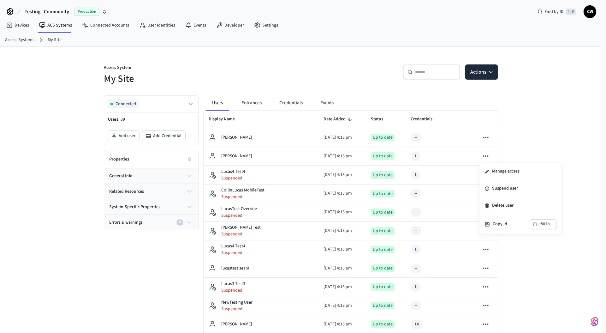
click at [426, 158] on div at bounding box center [303, 166] width 606 height 333
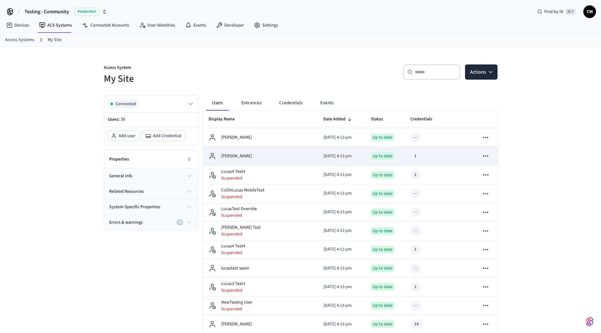
click at [423, 158] on div "1" at bounding box center [429, 156] width 37 height 9
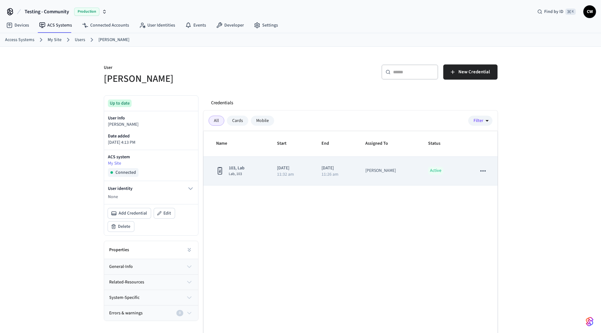
click at [486, 174] on icon "sticky table" at bounding box center [483, 171] width 8 height 8
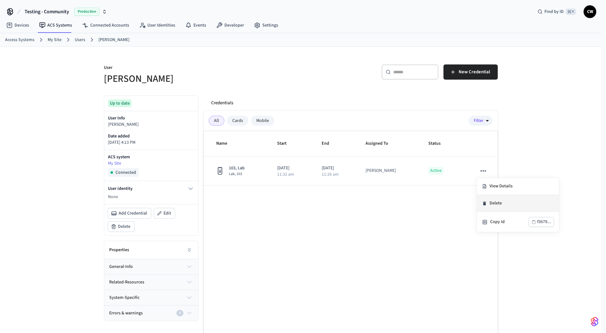
click at [502, 200] on li "Delete" at bounding box center [518, 203] width 82 height 17
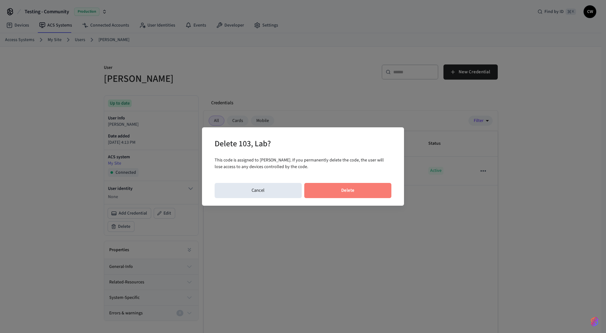
click at [342, 190] on button "Delete" at bounding box center [347, 190] width 87 height 15
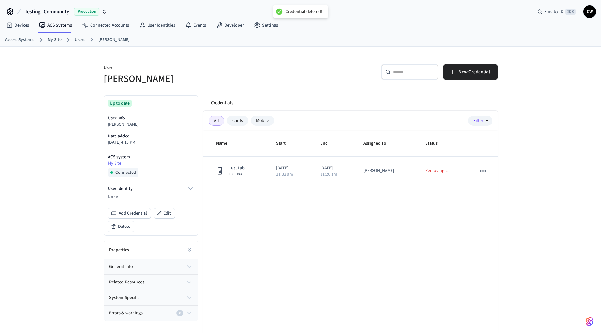
click at [293, 224] on div "Name Start End Assigned To Status 103, Lab Lab, 103 2025/09/11 11:32 am 2025/09…" at bounding box center [351, 247] width 294 height 233
drag, startPoint x: 331, startPoint y: 92, endPoint x: 204, endPoint y: 87, distance: 127.0
click at [331, 92] on div "Credentials All Cards Mobile Filter Name Start End Assigned To Status 103, Lab …" at bounding box center [348, 227] width 299 height 274
click at [79, 38] on link "Users" at bounding box center [80, 40] width 10 height 7
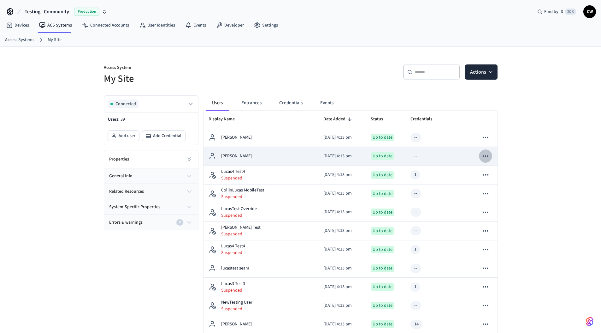
click at [485, 156] on icon "sticky table" at bounding box center [485, 155] width 5 height 1
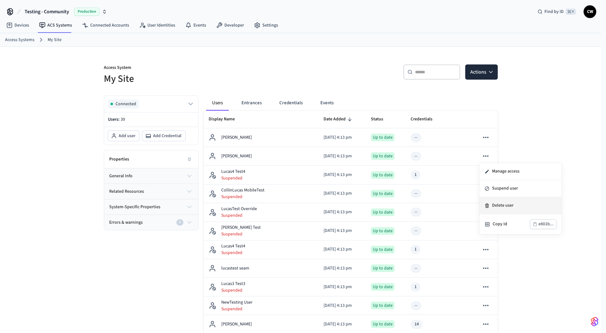
click at [505, 205] on li "Delete user" at bounding box center [520, 205] width 82 height 17
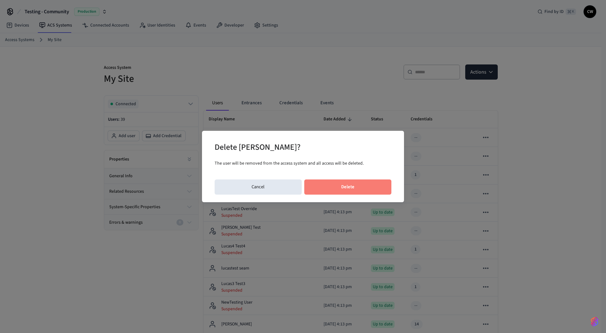
click at [359, 190] on button "Delete" at bounding box center [347, 186] width 87 height 15
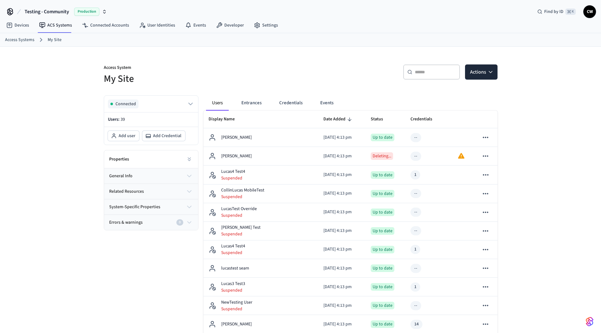
click at [226, 66] on p "Access System" at bounding box center [200, 68] width 193 height 8
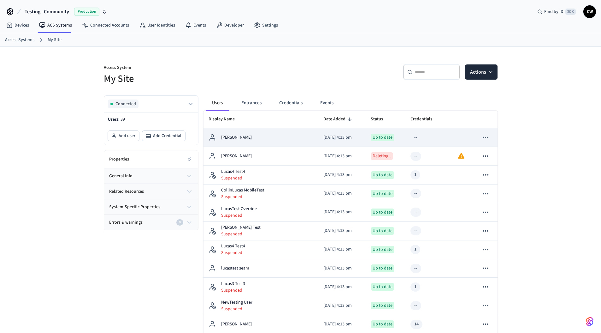
click at [265, 137] on div "[PERSON_NAME]" at bounding box center [261, 138] width 105 height 8
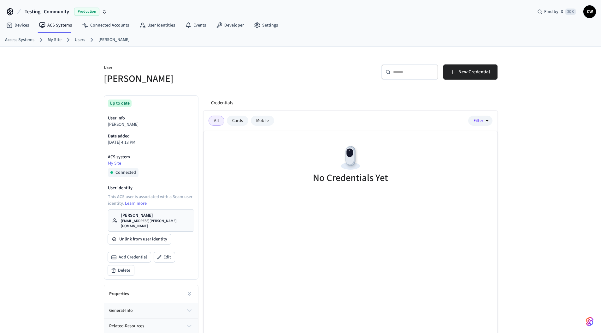
click at [267, 69] on p "User" at bounding box center [200, 68] width 193 height 8
click at [473, 75] on span "New Credential" at bounding box center [475, 72] width 32 height 8
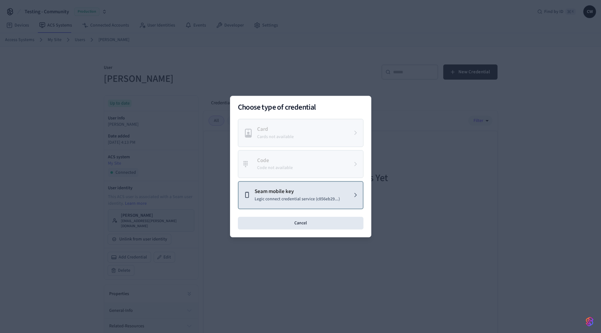
click at [304, 198] on p "Legic connect credential service (c856eb29...)" at bounding box center [297, 199] width 85 height 7
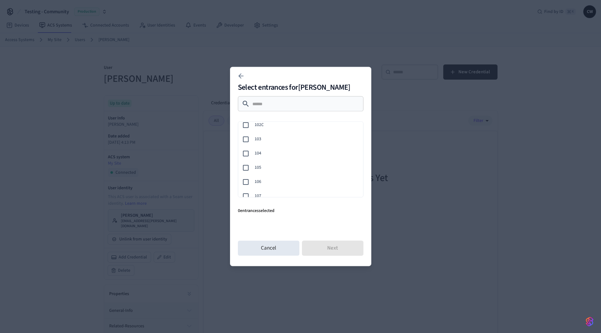
scroll to position [89, 0]
click at [266, 144] on div "103" at bounding box center [300, 139] width 128 height 14
click at [338, 246] on button "Next" at bounding box center [333, 248] width 62 height 15
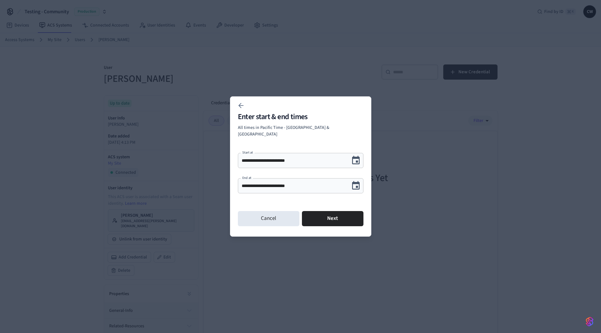
click at [358, 181] on icon "Choose date, selected date is Sep 12, 2025" at bounding box center [356, 186] width 10 height 10
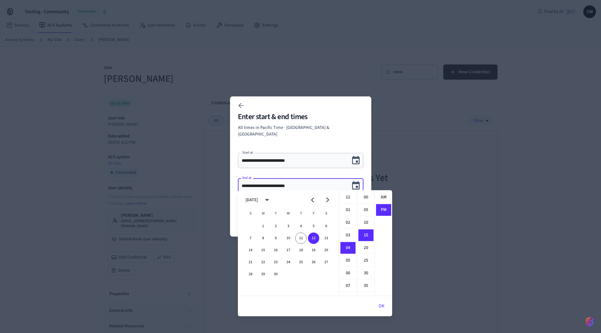
scroll to position [12, 0]
click at [300, 249] on button "18" at bounding box center [300, 249] width 11 height 11
type input "**********"
click at [356, 186] on icon "Choose date, selected date is Sep 18, 2025" at bounding box center [356, 186] width 10 height 10
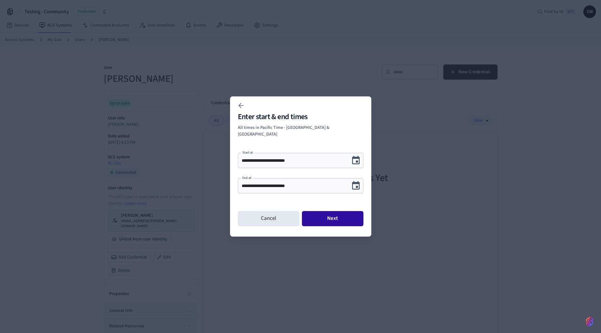
click at [340, 213] on button "Next" at bounding box center [333, 218] width 62 height 15
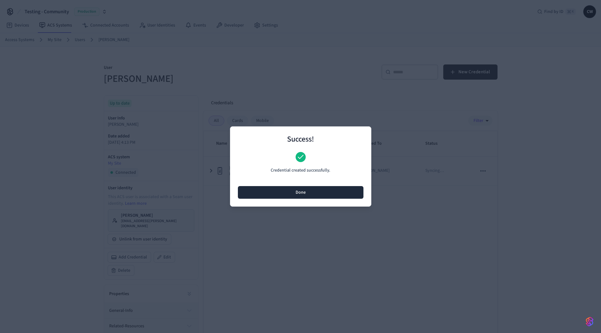
click at [302, 193] on button "Done" at bounding box center [301, 192] width 126 height 13
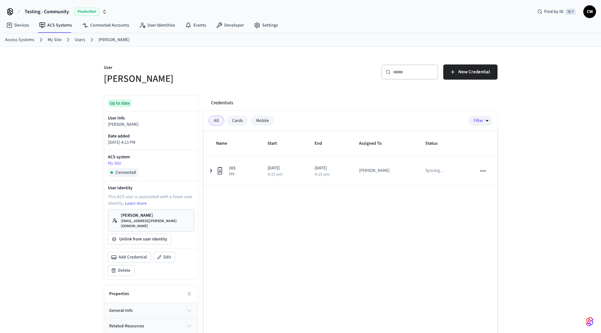
click at [299, 73] on div "​ ​ New Credential" at bounding box center [397, 71] width 201 height 28
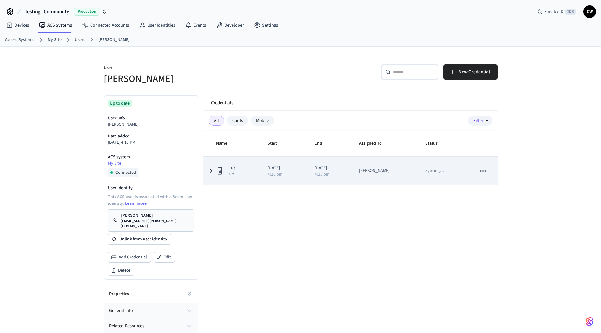
click at [482, 172] on icon "sticky table" at bounding box center [483, 171] width 8 height 8
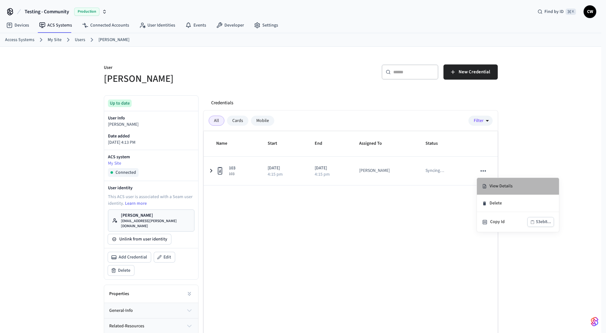
click at [493, 180] on li "View Details" at bounding box center [518, 186] width 82 height 17
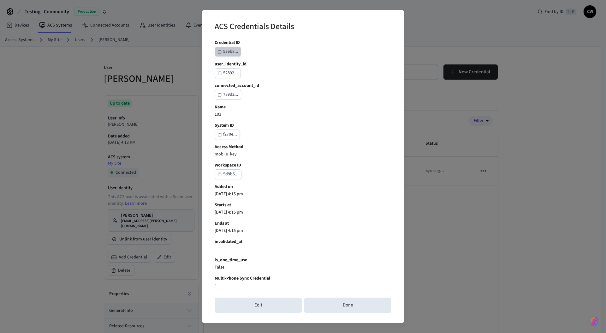
click at [229, 49] on div "53eb8..." at bounding box center [230, 52] width 15 height 8
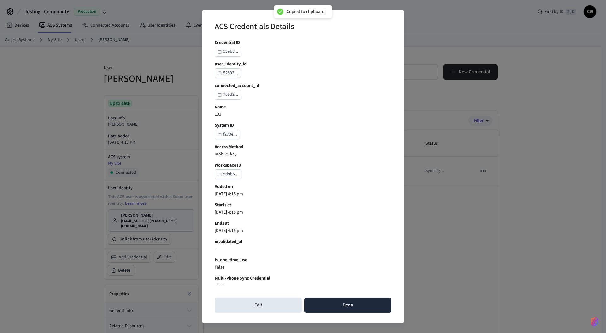
click at [349, 307] on button "Done" at bounding box center [347, 304] width 87 height 15
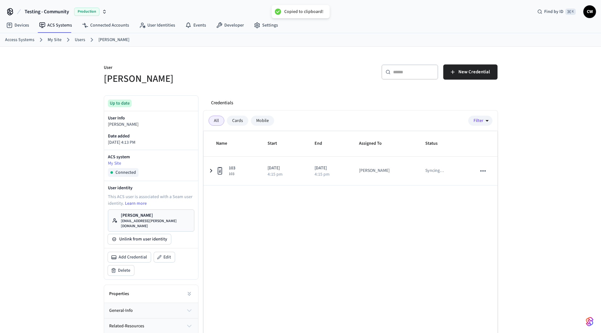
click at [376, 251] on div "Name Start End Assigned To Status 103 103 2025/09/11 4:15 pm 2025/09/18 4:15 pm…" at bounding box center [351, 247] width 294 height 233
click at [72, 161] on div "User Collin Michael ​ ​ New Credential Up to date User Info Collin Michael Date…" at bounding box center [300, 206] width 601 height 318
click at [41, 128] on div "User [PERSON_NAME] ​ ​ New Credential Up to date User Info [PERSON_NAME] Date a…" at bounding box center [300, 206] width 601 height 318
click at [270, 89] on div "User [PERSON_NAME] ​ ​ New Credential Up to date User Info [PERSON_NAME] Date a…" at bounding box center [301, 206] width 404 height 318
click at [80, 40] on link "Users" at bounding box center [80, 40] width 10 height 7
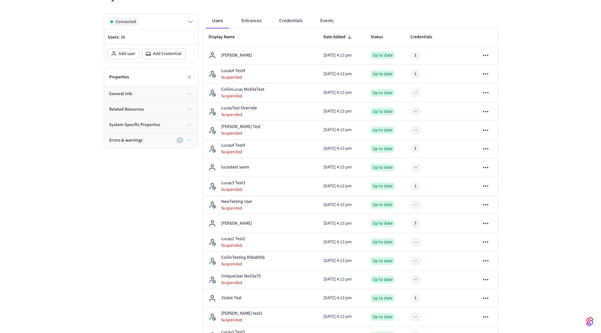
scroll to position [85, 0]
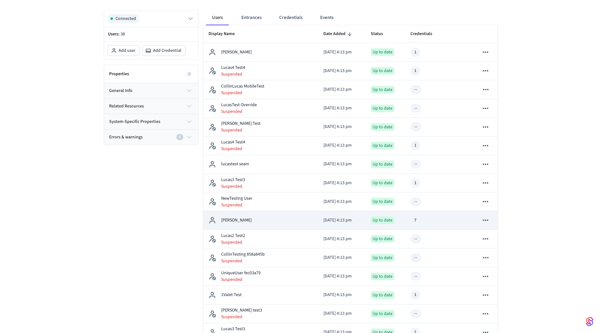
click at [485, 223] on icon "sticky table" at bounding box center [486, 220] width 8 height 8
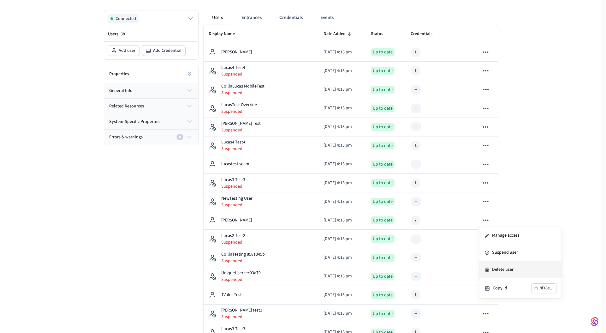
click at [512, 273] on li "Delete user" at bounding box center [520, 269] width 82 height 17
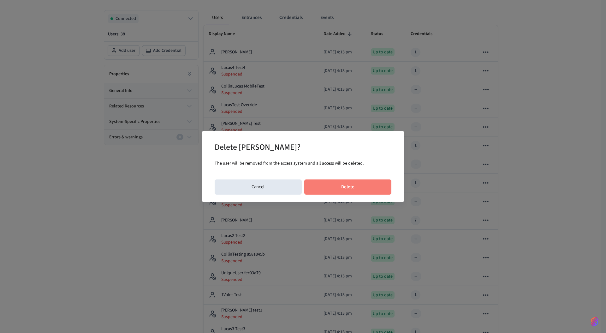
click at [352, 186] on button "Delete" at bounding box center [347, 186] width 87 height 15
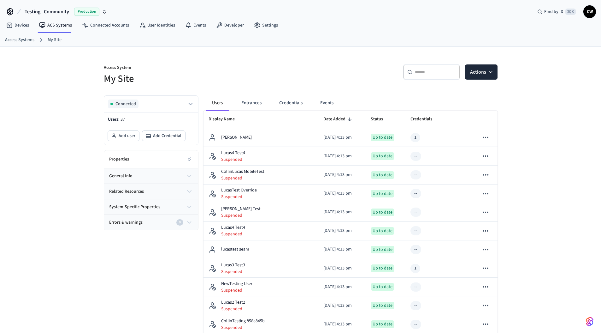
click at [257, 78] on h5 "My Site" at bounding box center [200, 78] width 193 height 13
click at [282, 102] on button "Credentials" at bounding box center [290, 102] width 33 height 15
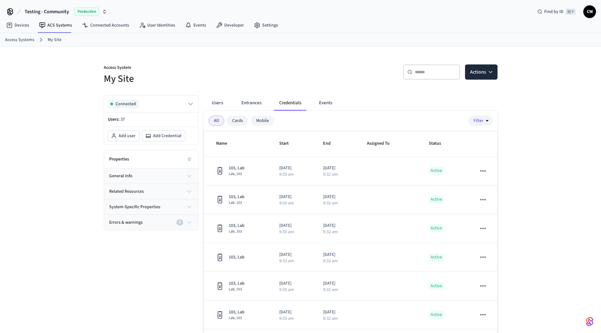
click at [276, 79] on h5 "My Site" at bounding box center [200, 78] width 193 height 13
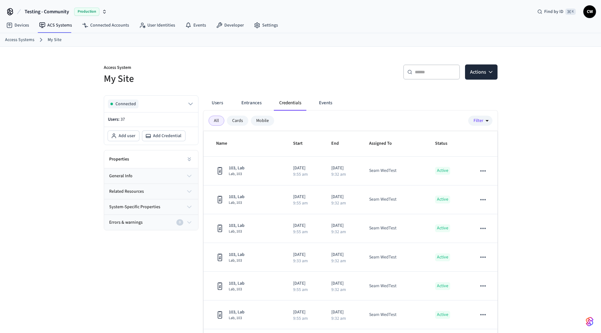
click at [136, 80] on h5 "My Site" at bounding box center [200, 78] width 193 height 13
click at [141, 25] on icon at bounding box center [142, 25] width 6 height 6
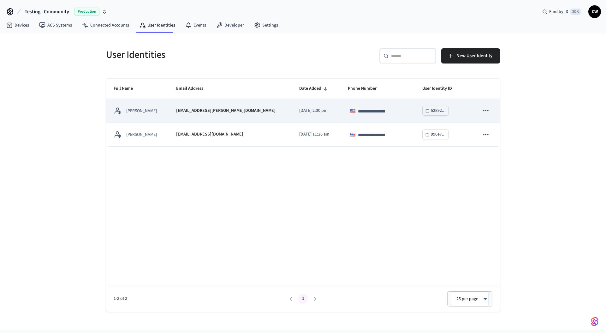
click at [177, 111] on p "[EMAIL_ADDRESS][PERSON_NAME][DOMAIN_NAME]" at bounding box center [225, 110] width 99 height 7
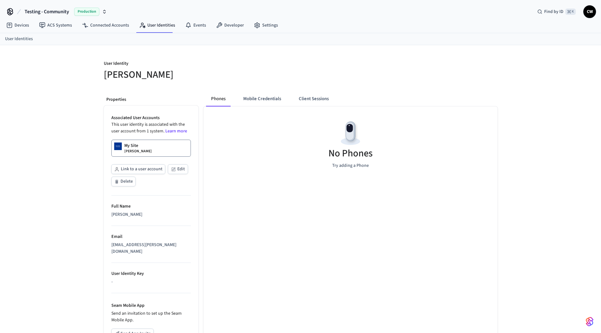
click at [139, 148] on div "My Site [PERSON_NAME]" at bounding box center [137, 147] width 27 height 11
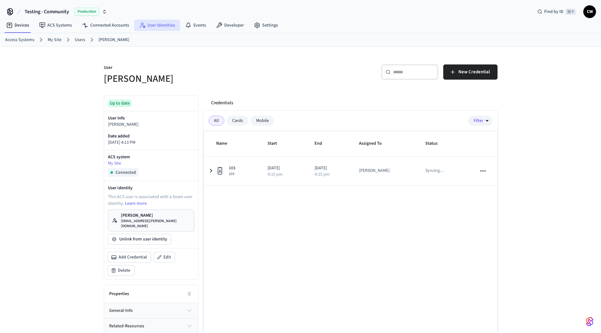
click at [156, 26] on link "User Identities" at bounding box center [157, 25] width 46 height 11
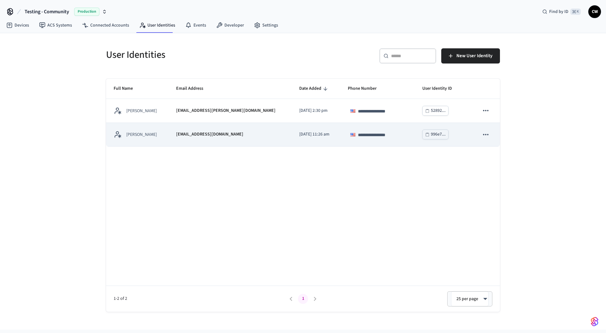
click at [173, 131] on td "collin@getseam.com" at bounding box center [230, 135] width 123 height 24
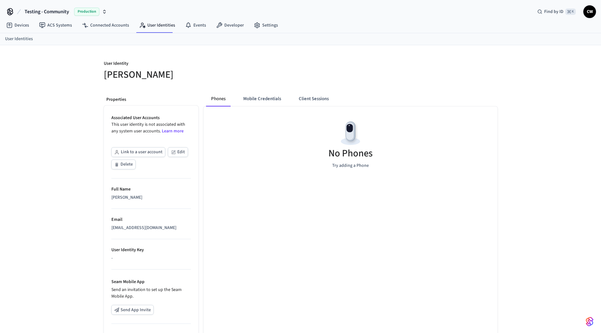
click at [39, 181] on div "User Identity Collin Wirkus Properties Associated User Accounts This user ident…" at bounding box center [300, 228] width 601 height 366
click at [143, 24] on link "User Identities" at bounding box center [157, 25] width 46 height 11
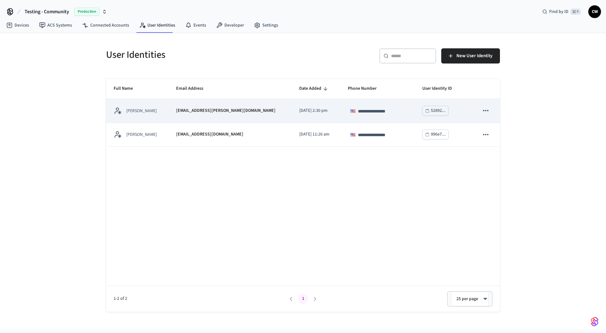
click at [153, 117] on td "[PERSON_NAME]" at bounding box center [137, 111] width 62 height 24
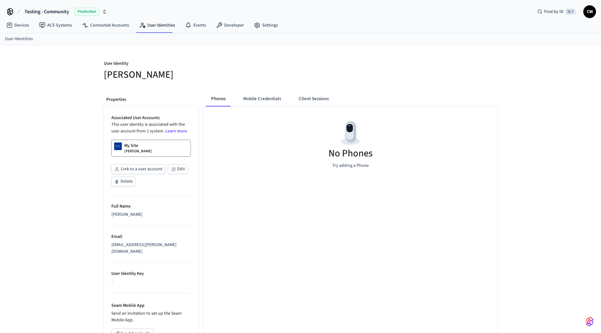
click at [62, 172] on div "User Identity Collin Michael Properties Associated User Accounts This user iden…" at bounding box center [300, 240] width 601 height 390
click at [263, 102] on button "Mobile Credentials" at bounding box center [262, 98] width 48 height 15
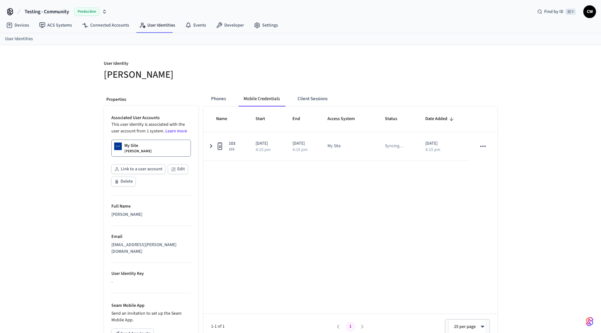
click at [227, 71] on h5 "[PERSON_NAME]" at bounding box center [200, 74] width 193 height 13
click at [157, 156] on link "My Site Collin Michael" at bounding box center [151, 148] width 80 height 17
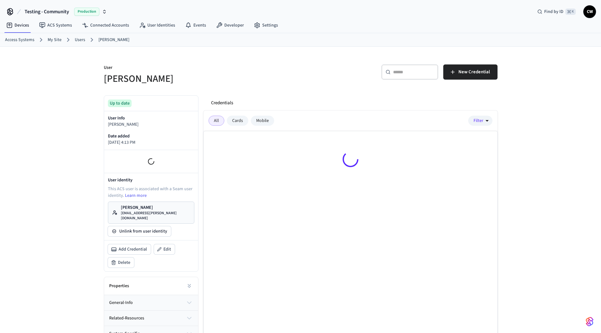
click at [243, 88] on div "User [PERSON_NAME] ​ ​ New Credential Up to date User Info [PERSON_NAME] Date a…" at bounding box center [301, 205] width 404 height 317
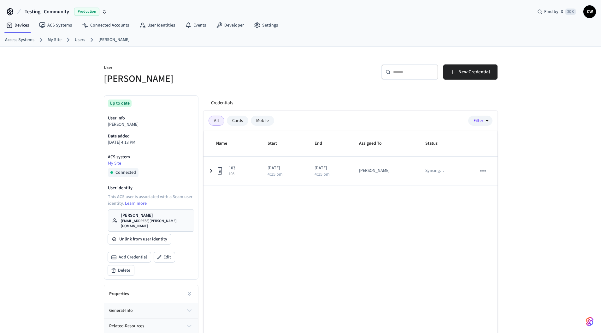
click at [325, 68] on div "​ ​ New Credential" at bounding box center [401, 74] width 193 height 20
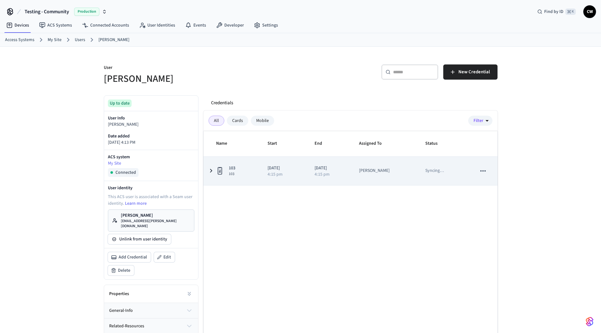
click at [344, 165] on p "[DATE]" at bounding box center [329, 168] width 29 height 7
click at [332, 171] on div "[DATE] 4:15 pm" at bounding box center [329, 171] width 29 height 12
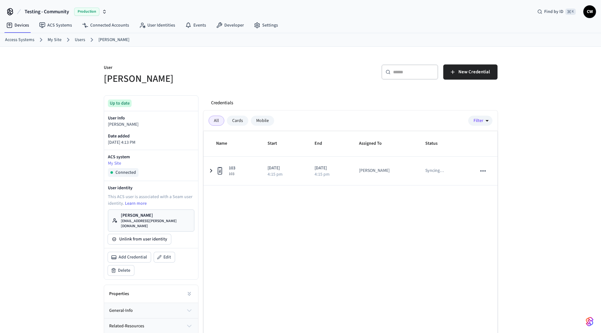
click at [313, 81] on div "​ ​ New Credential" at bounding box center [401, 74] width 193 height 20
click at [142, 21] on link "User Identities" at bounding box center [157, 25] width 46 height 11
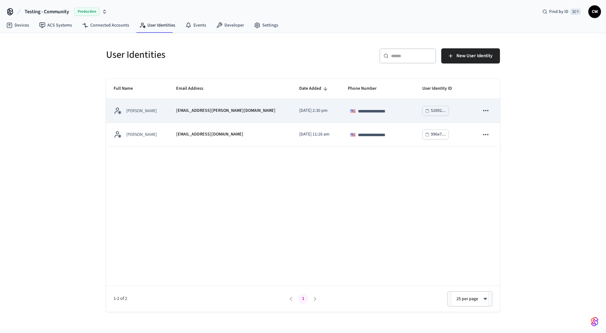
click at [235, 108] on div "[EMAIL_ADDRESS][PERSON_NAME][DOMAIN_NAME]" at bounding box center [230, 110] width 108 height 7
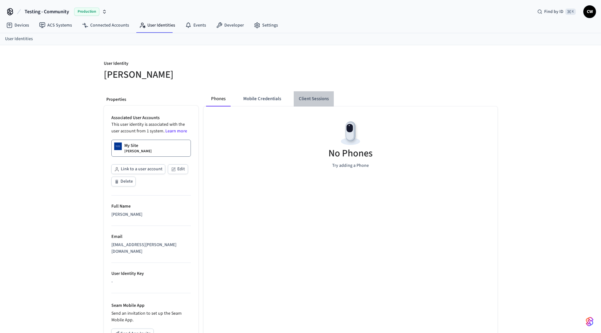
click at [310, 95] on button "Client Sessions" at bounding box center [314, 98] width 40 height 15
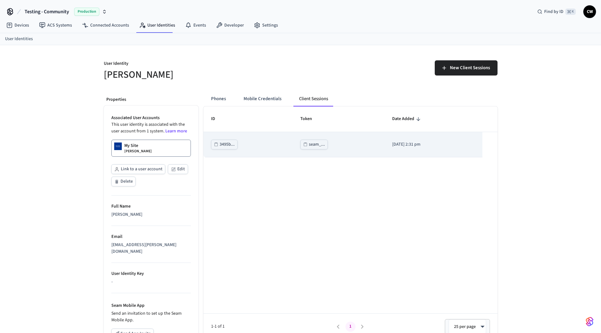
click at [309, 144] on div "seam_..." at bounding box center [317, 144] width 16 height 8
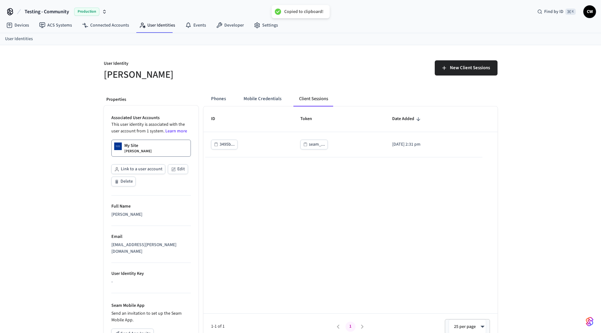
click at [271, 235] on div "ID Token Date Added 3495b... seam_... 2025/09/11 at 2:31 pm 1-1 of 1 1 25 per p…" at bounding box center [351, 222] width 294 height 233
click at [276, 94] on button "Mobile Credentials" at bounding box center [263, 98] width 48 height 15
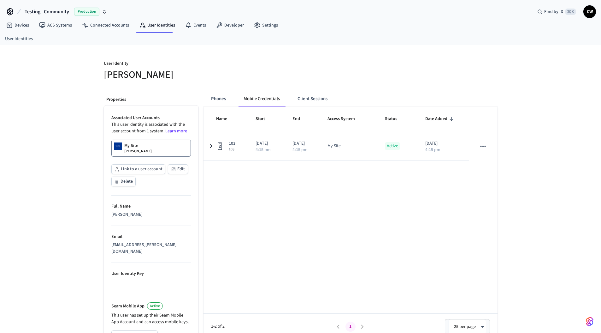
click at [170, 142] on link "My Site Collin Michael" at bounding box center [151, 148] width 80 height 17
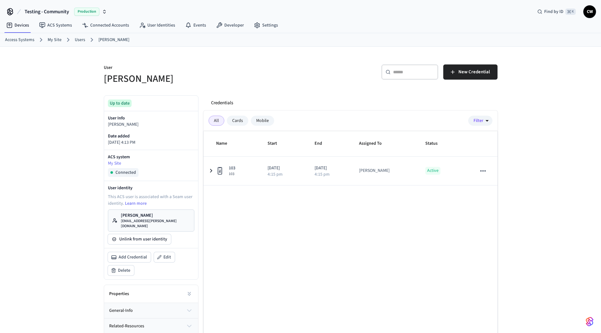
click at [301, 84] on div "​ ​ New Credential" at bounding box center [397, 71] width 201 height 28
click at [305, 242] on div "Name Start End Assigned To Status 103 103 [DATE] 4:15 pm [DATE] 4:15 pm [PERSON…" at bounding box center [351, 247] width 294 height 233
click at [232, 72] on p "User" at bounding box center [200, 68] width 193 height 8
click at [178, 68] on p "User" at bounding box center [200, 68] width 193 height 8
click at [79, 40] on link "Users" at bounding box center [80, 40] width 10 height 7
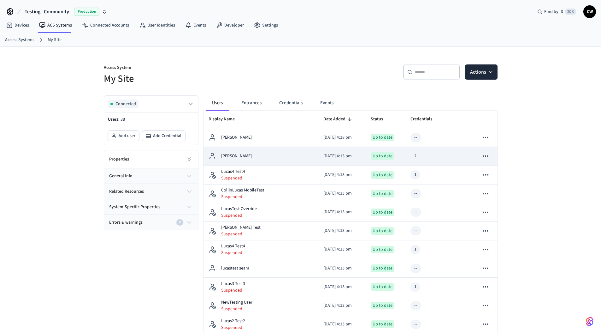
click at [277, 160] on td "[PERSON_NAME]" at bounding box center [261, 156] width 115 height 19
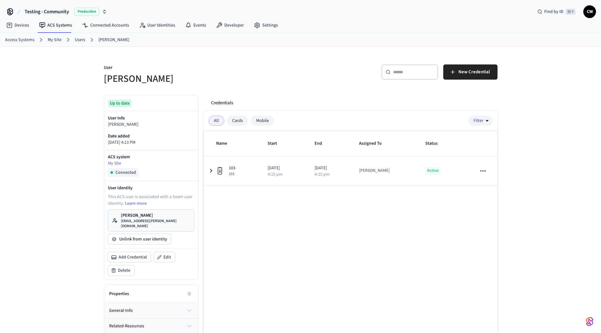
click at [292, 85] on div "User Collin Michael ​ ​ New Credential Up to date User Info Collin Michael Date…" at bounding box center [301, 206] width 404 height 318
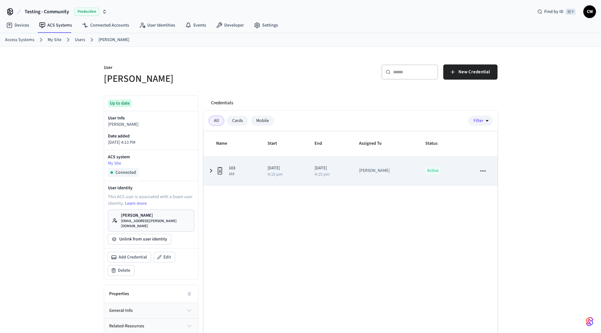
click at [296, 167] on p "2025/09/11" at bounding box center [284, 168] width 32 height 7
click at [295, 173] on div "4:15 pm" at bounding box center [284, 174] width 32 height 4
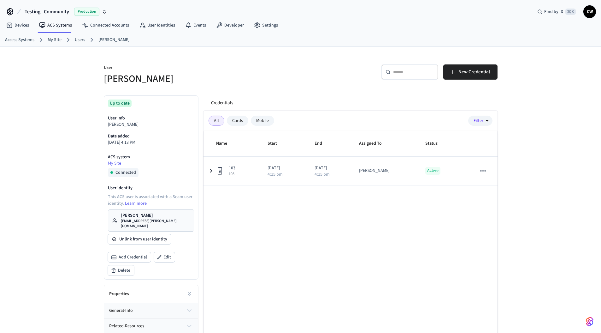
click at [238, 80] on h5 "Collin Michael" at bounding box center [200, 78] width 193 height 13
click at [92, 62] on div "User Collin Michael ​ ​ New Credential Up to date User Info Collin Michael Date…" at bounding box center [300, 206] width 601 height 318
drag, startPoint x: 80, startPoint y: 45, endPoint x: 82, endPoint y: 39, distance: 5.9
click at [81, 43] on div "Access Systems My Site Users Collin Michael" at bounding box center [300, 40] width 601 height 14
click at [83, 38] on link "Users" at bounding box center [80, 40] width 10 height 7
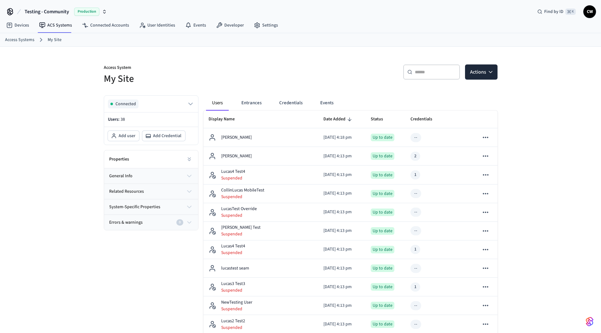
drag, startPoint x: 74, startPoint y: 99, endPoint x: 74, endPoint y: 94, distance: 5.1
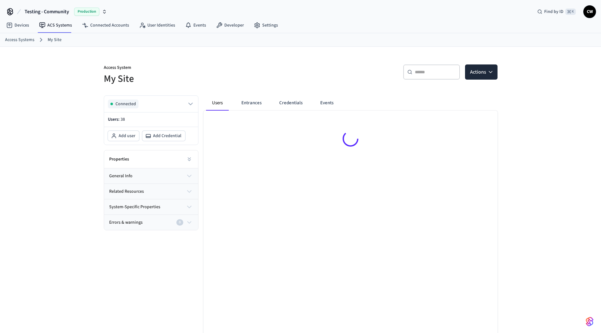
click at [253, 74] on h5 "My Site" at bounding box center [200, 78] width 193 height 13
click at [25, 27] on link "Devices" at bounding box center [17, 25] width 33 height 11
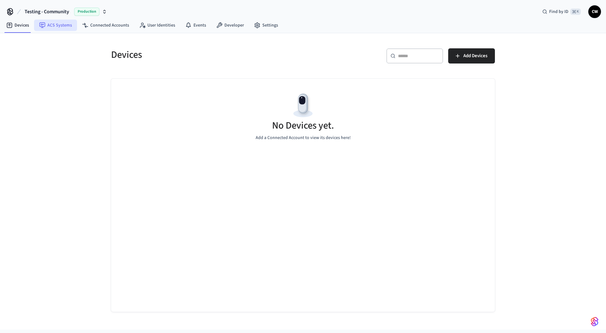
click at [51, 26] on link "ACS Systems" at bounding box center [55, 25] width 43 height 11
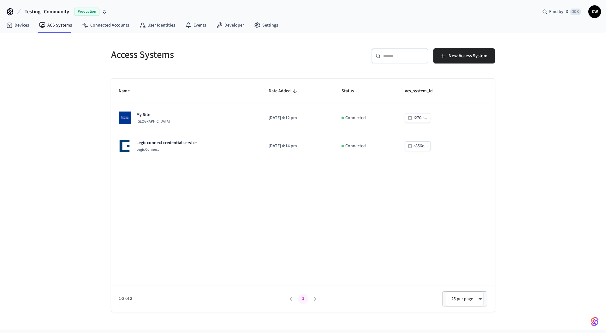
click at [27, 100] on div "Access Systems ​ ​ New Access System Name Date Added Status acs_system_id My Si…" at bounding box center [303, 181] width 606 height 296
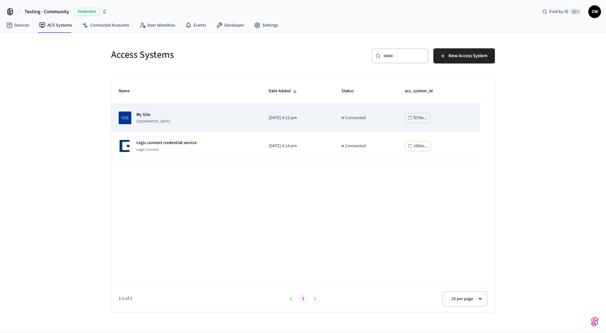
click at [199, 121] on div "My Site [GEOGRAPHIC_DATA]" at bounding box center [186, 117] width 135 height 13
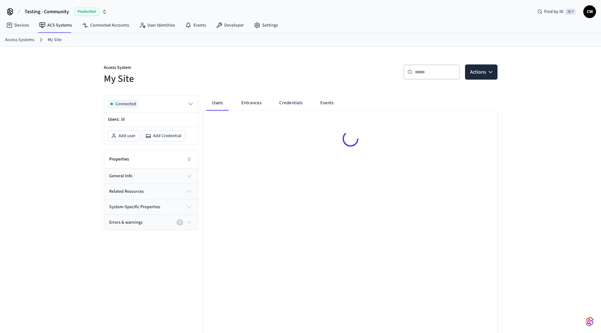
click at [71, 138] on div "Access System My Site ​ ​ Actions Connected Users: 38 Add user Add Credential P…" at bounding box center [300, 203] width 601 height 313
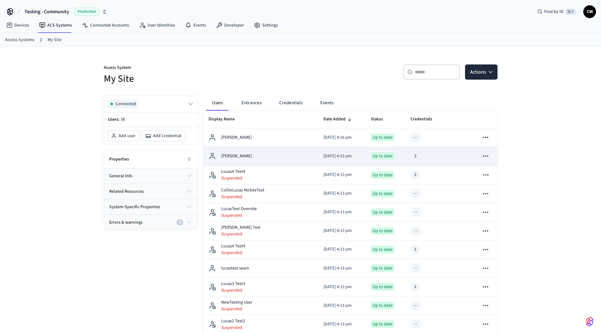
click at [249, 154] on div "[PERSON_NAME]" at bounding box center [261, 156] width 105 height 8
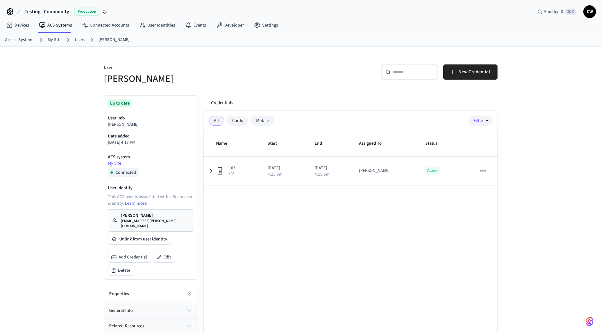
click at [256, 83] on h5 "[PERSON_NAME]" at bounding box center [200, 78] width 193 height 13
click at [83, 96] on div "User [PERSON_NAME] ​ ​ New Credential Up to date User Info [PERSON_NAME] Date a…" at bounding box center [300, 206] width 601 height 318
click at [77, 41] on link "Users" at bounding box center [80, 40] width 10 height 7
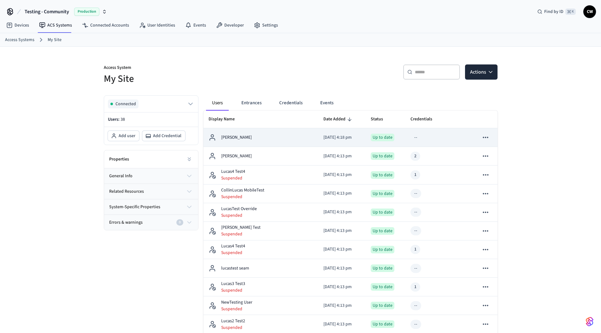
click at [241, 132] on td "Collin Michael" at bounding box center [261, 137] width 115 height 19
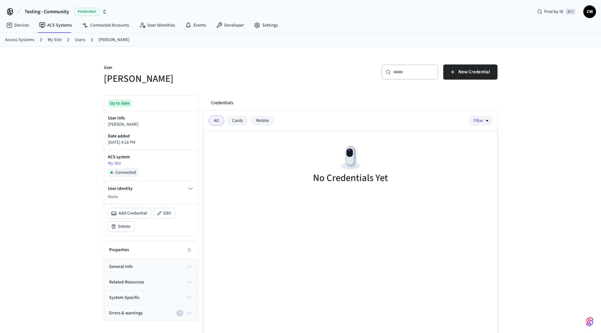
click at [157, 132] on div "User Info Collin Michael Date added 2025/09/11 at 4:18 PM" at bounding box center [151, 130] width 94 height 39
click at [77, 40] on link "Users" at bounding box center [80, 40] width 10 height 7
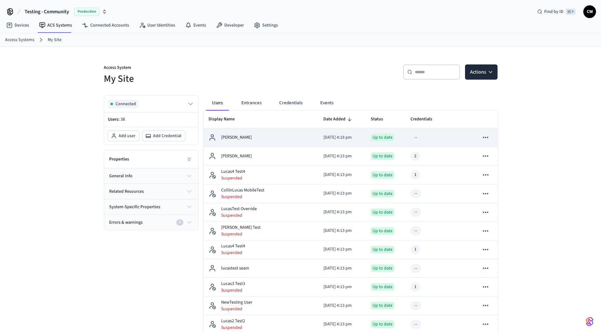
click at [241, 138] on p "Collin Michael" at bounding box center [236, 137] width 31 height 7
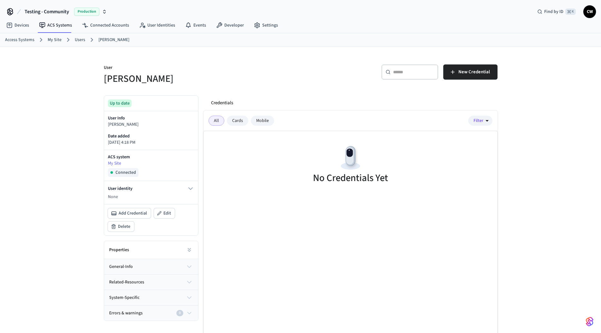
click at [231, 79] on h5 "Collin Michael" at bounding box center [200, 78] width 193 height 13
click at [76, 39] on link "Users" at bounding box center [80, 40] width 10 height 7
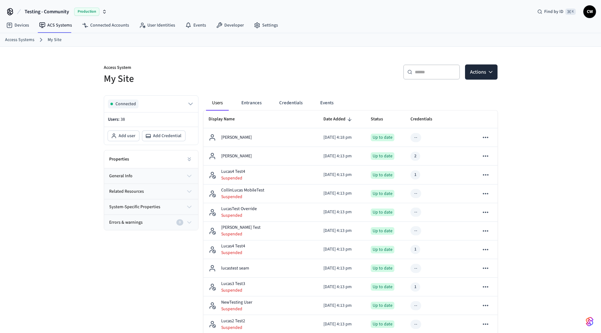
click at [69, 9] on span "Testing - Community" at bounding box center [47, 12] width 45 height 8
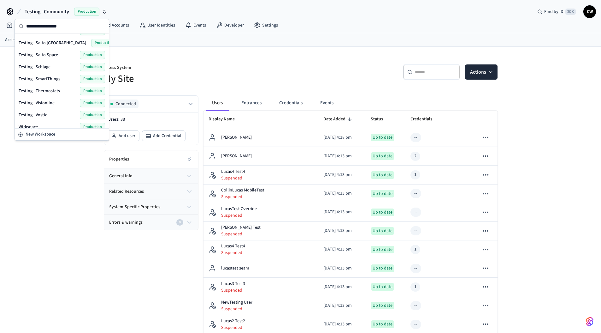
scroll to position [279, 0]
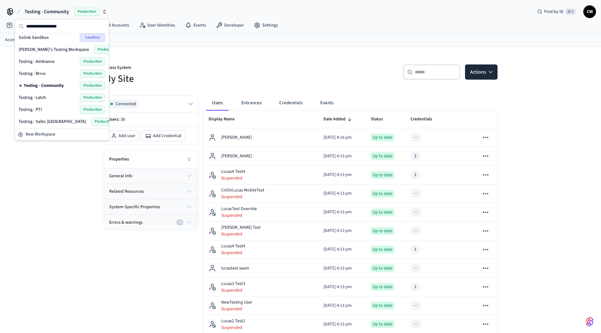
click at [46, 109] on div "Testing - PTI Production" at bounding box center [62, 109] width 86 height 8
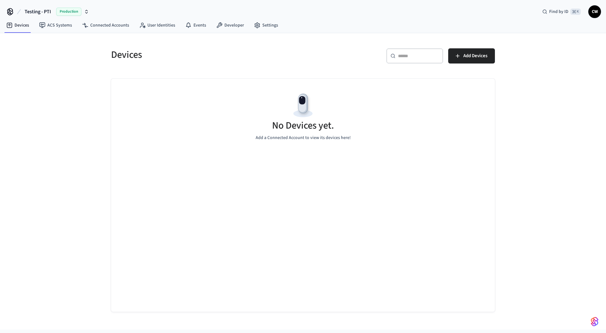
click at [73, 173] on div "Devices ​ ​ Add Devices No Devices yet. Add a Connected Account to view its dev…" at bounding box center [303, 181] width 606 height 296
click at [259, 21] on link "Settings" at bounding box center [266, 25] width 34 height 11
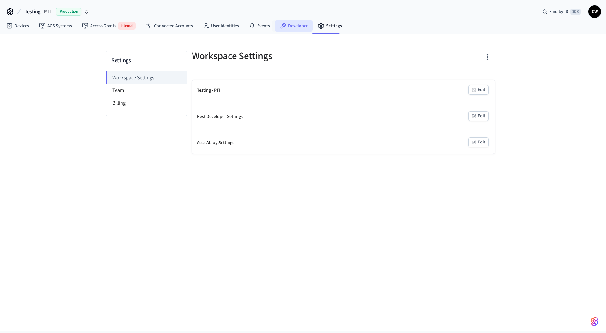
click at [281, 23] on icon at bounding box center [283, 26] width 6 height 6
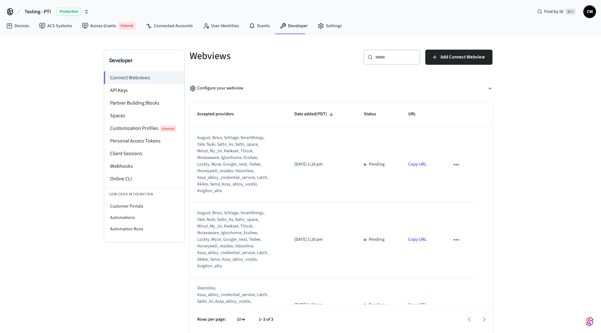
click at [211, 77] on div "Configure your webview" at bounding box center [339, 86] width 308 height 22
click at [150, 176] on li "Online CLI" at bounding box center [144, 178] width 80 height 13
click at [52, 80] on div "Developer Connect Webviews API Keys Partner Building Blocks Spaces Customizatio…" at bounding box center [300, 184] width 601 height 300
